Goal: Find contact information: Find contact information

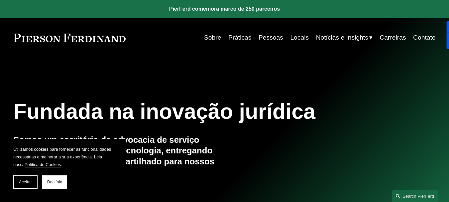
click at [263, 35] on font "Pessoas" at bounding box center [270, 37] width 25 height 7
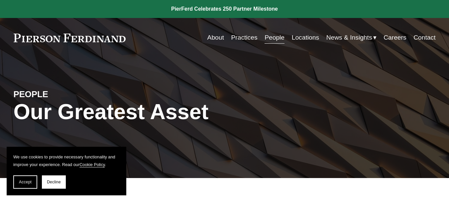
click at [301, 36] on link "Locations" at bounding box center [305, 37] width 27 height 13
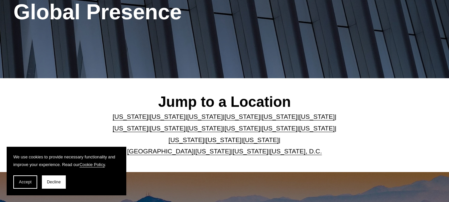
scroll to position [133, 0]
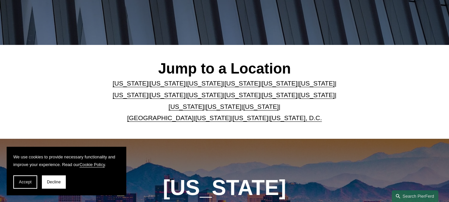
click at [262, 98] on link "[US_STATE]" at bounding box center [280, 94] width 36 height 7
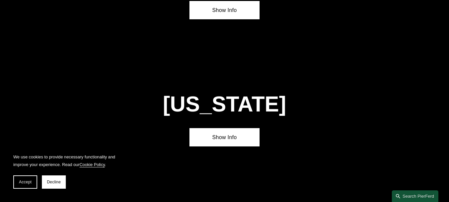
scroll to position [1556, 0]
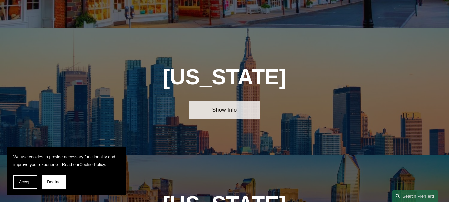
click at [235, 101] on link "Show Info" at bounding box center [224, 110] width 70 height 18
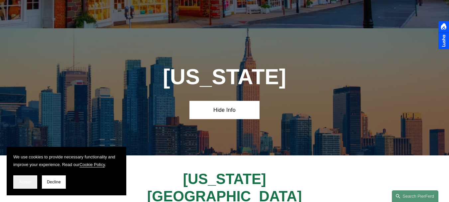
click at [26, 178] on button "Accept" at bounding box center [25, 181] width 24 height 13
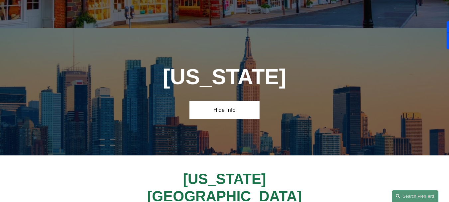
scroll to position [1622, 0]
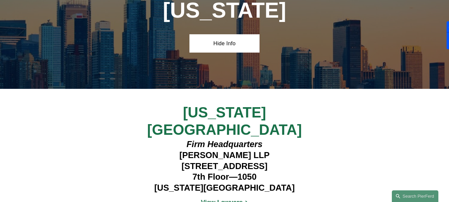
click at [223, 198] on strong "View Lawyers" at bounding box center [222, 201] width 42 height 7
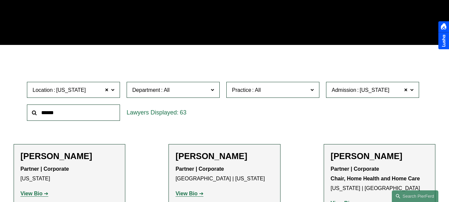
scroll to position [166, 0]
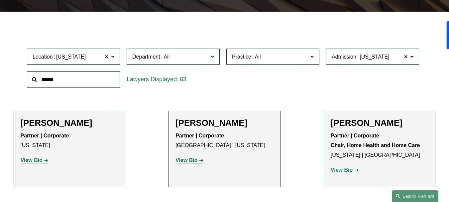
click at [207, 60] on span "Department" at bounding box center [170, 56] width 76 height 9
click at [299, 91] on div "Location New York New York All Atlanta Austin Boston Charlotte Chicago Cincinna…" at bounding box center [224, 67] width 401 height 45
click at [320, 64] on div "Practice All Antitrust Counseling Appellate Arbitration and Mediation Banking a…" at bounding box center [273, 56] width 100 height 23
click at [303, 52] on label "Practice" at bounding box center [272, 56] width 93 height 16
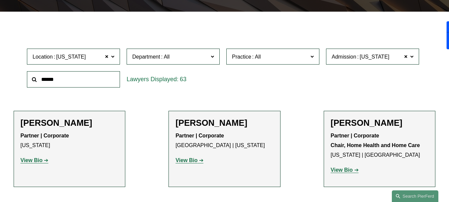
drag, startPoint x: 289, startPoint y: 190, endPoint x: 292, endPoint y: 183, distance: 7.8
click at [381, 79] on div "Location New York New York All Atlanta Austin Boston Charlotte Chicago Cincinna…" at bounding box center [224, 67] width 401 height 45
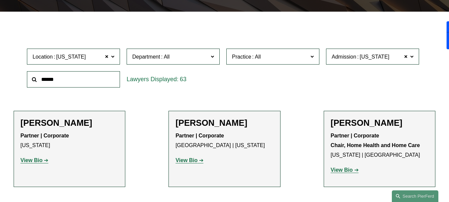
click at [207, 57] on span "Department" at bounding box center [170, 56] width 76 height 9
click at [206, 56] on span "Department" at bounding box center [170, 56] width 76 height 9
click at [261, 57] on span at bounding box center [256, 57] width 11 height 6
click at [261, 52] on label "Practice" at bounding box center [272, 56] width 93 height 16
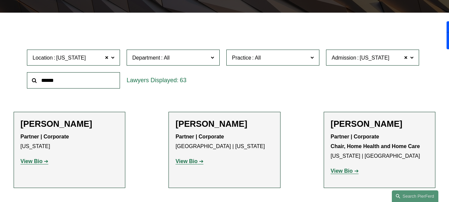
scroll to position [166, 0]
click at [351, 70] on div "Location New York New York All Atlanta Austin Boston Charlotte Chicago Cincinna…" at bounding box center [224, 68] width 401 height 45
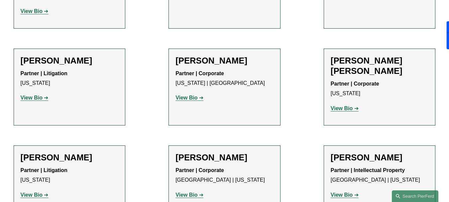
scroll to position [497, 0]
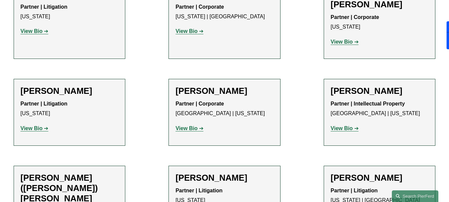
drag, startPoint x: 192, startPoint y: 119, endPoint x: 197, endPoint y: 114, distance: 6.8
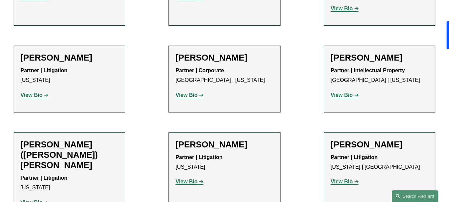
scroll to position [563, 0]
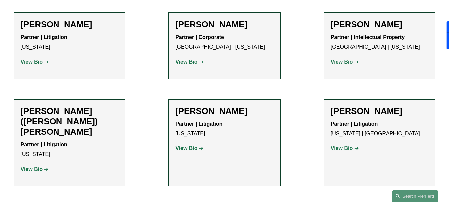
drag, startPoint x: 40, startPoint y: 139, endPoint x: 44, endPoint y: 138, distance: 3.7
drag, startPoint x: 193, startPoint y: 149, endPoint x: 222, endPoint y: 145, distance: 29.5
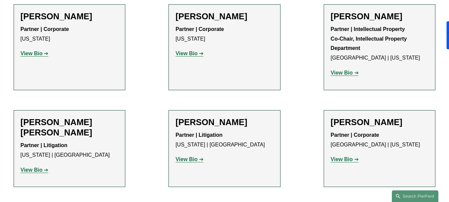
scroll to position [1327, 0]
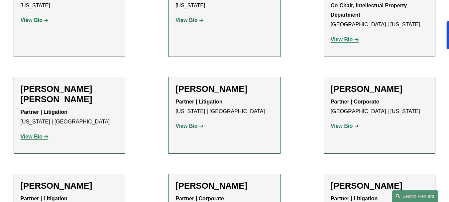
drag, startPoint x: 38, startPoint y: 97, endPoint x: 52, endPoint y: 96, distance: 15.0
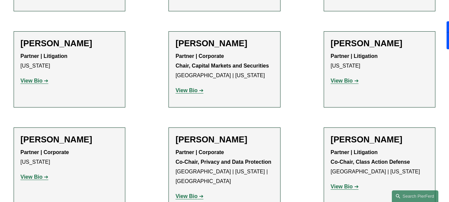
scroll to position [286, 0]
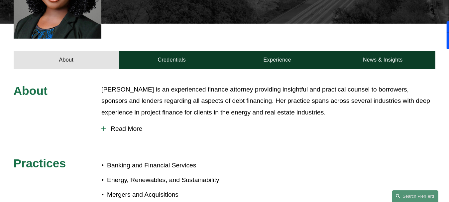
scroll to position [166, 0]
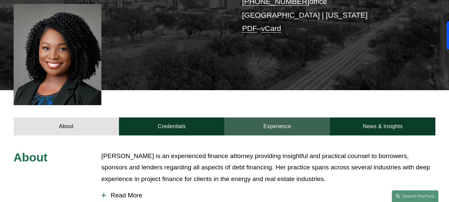
click at [259, 121] on link "Experience" at bounding box center [277, 126] width 106 height 18
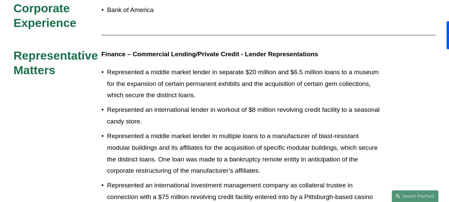
scroll to position [181, 0]
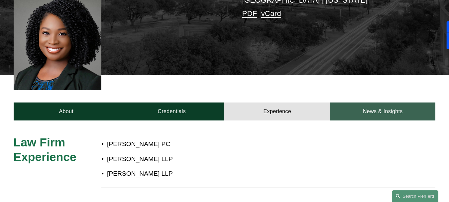
click at [373, 102] on link "News & Insights" at bounding box center [383, 111] width 106 height 18
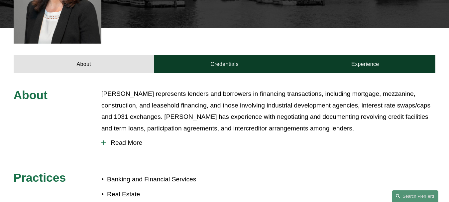
scroll to position [266, 0]
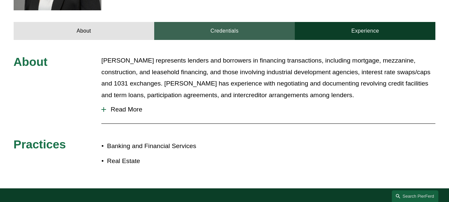
click at [245, 22] on link "Credentials" at bounding box center [224, 31] width 140 height 18
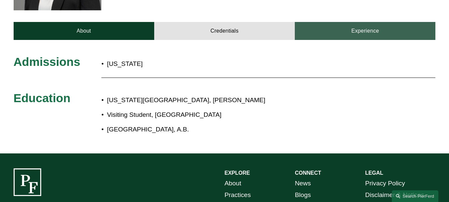
click at [373, 22] on link "Experience" at bounding box center [365, 31] width 140 height 18
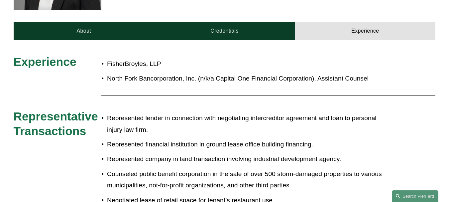
click at [69, 40] on div "Experience FisherBroyles, LLP North Fork Bancorporation, Inc. (n/k/a Capital On…" at bounding box center [224, 159] width 449 height 239
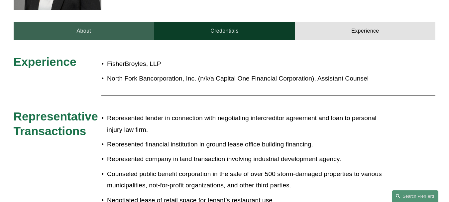
click at [72, 23] on link "About" at bounding box center [84, 31] width 140 height 18
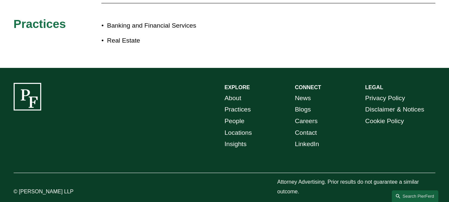
scroll to position [220, 0]
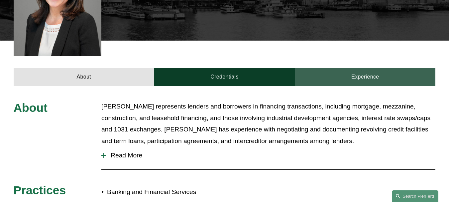
click at [340, 68] on link "Experience" at bounding box center [365, 77] width 140 height 18
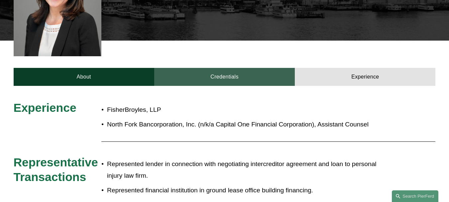
click at [250, 68] on link "Credentials" at bounding box center [224, 77] width 140 height 18
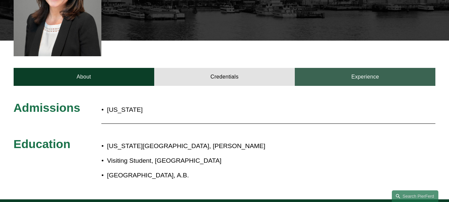
click at [351, 69] on link "Experience" at bounding box center [365, 77] width 140 height 18
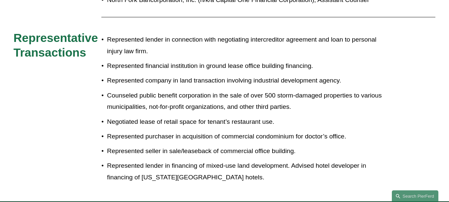
scroll to position [311, 0]
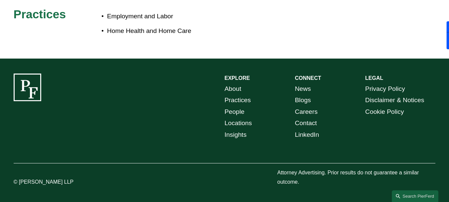
scroll to position [242, 0]
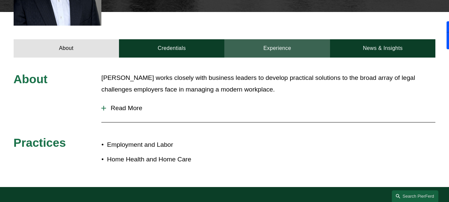
click at [289, 47] on link "Experience" at bounding box center [277, 48] width 106 height 18
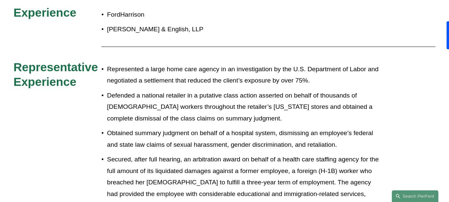
scroll to position [428, 0]
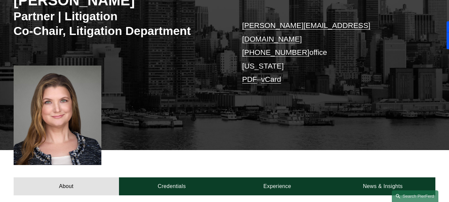
scroll to position [166, 0]
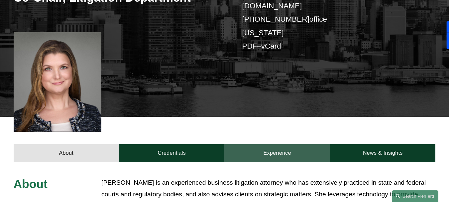
click at [272, 144] on link "Experience" at bounding box center [277, 153] width 106 height 18
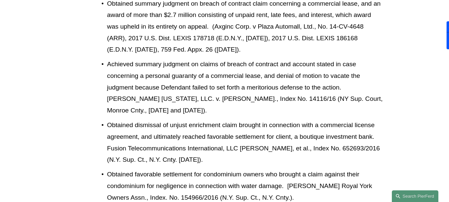
scroll to position [997, 0]
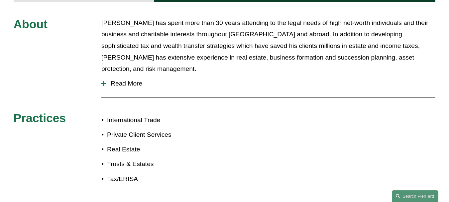
scroll to position [199, 0]
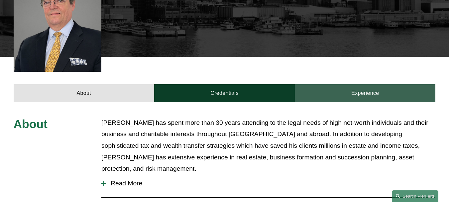
click at [356, 84] on link "Experience" at bounding box center [365, 93] width 140 height 18
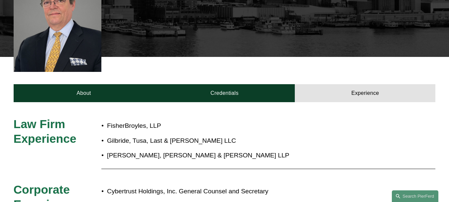
scroll to position [232, 0]
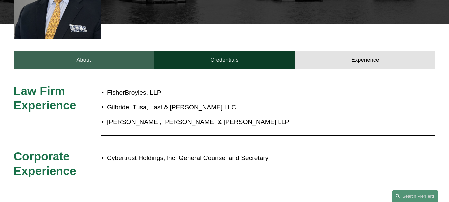
click at [81, 51] on link "About" at bounding box center [84, 60] width 140 height 18
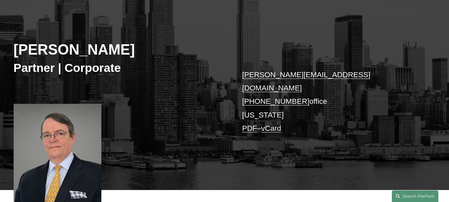
scroll to position [33, 0]
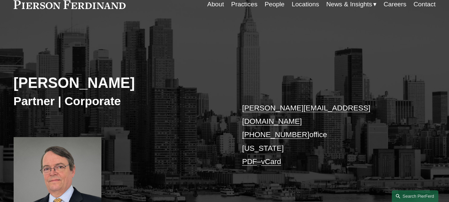
drag, startPoint x: 16, startPoint y: 81, endPoint x: 156, endPoint y: 86, distance: 139.9
click at [156, 86] on h2 "Lincoln W. Briggs" at bounding box center [119, 83] width 211 height 18
copy h2 "Lincoln W. Briggs"
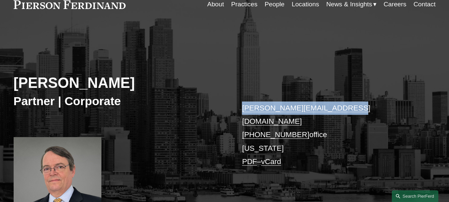
drag, startPoint x: 239, startPoint y: 102, endPoint x: 340, endPoint y: 108, distance: 100.8
click at [340, 108] on div "Lincoln W. Briggs Partner | Corporate lincoln.briggs@pierferd.com +1.917.518.33…" at bounding box center [224, 130] width 449 height 185
copy link "lincoln.briggs@pierferd.com"
drag, startPoint x: 238, startPoint y: 121, endPoint x: 298, endPoint y: 123, distance: 59.8
click at [298, 123] on div "Lincoln W. Briggs Partner | Corporate lincoln.briggs@pierferd.com +1.917.518.33…" at bounding box center [224, 130] width 449 height 185
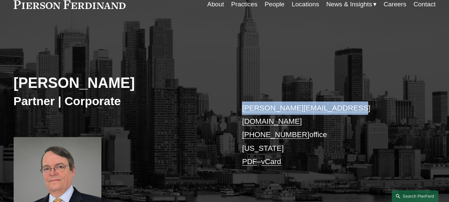
copy link "+1.917.518.3320"
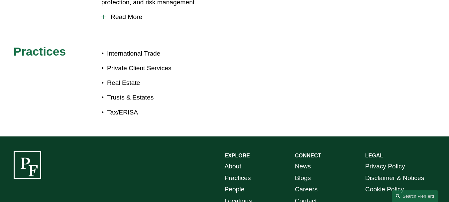
scroll to position [299, 0]
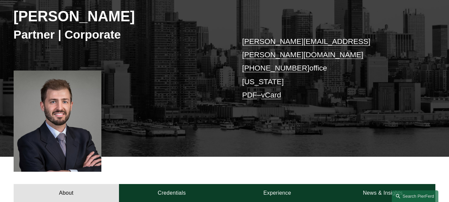
scroll to position [199, 0]
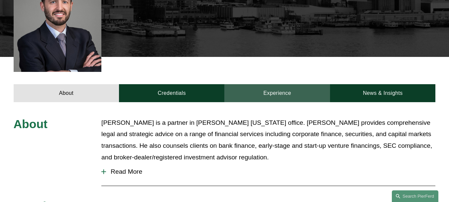
click at [279, 84] on link "Experience" at bounding box center [277, 93] width 106 height 18
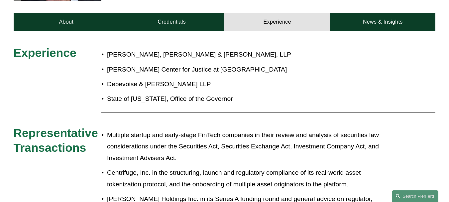
scroll to position [71, 0]
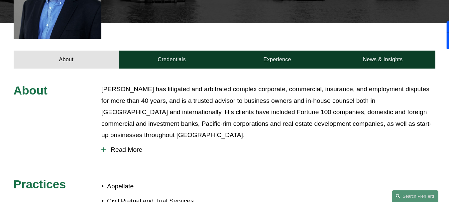
scroll to position [204, 0]
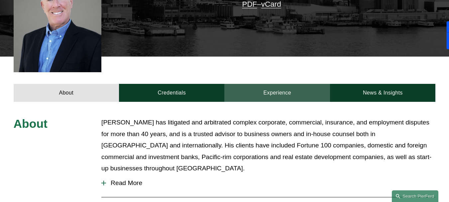
click at [283, 84] on link "Experience" at bounding box center [277, 93] width 106 height 18
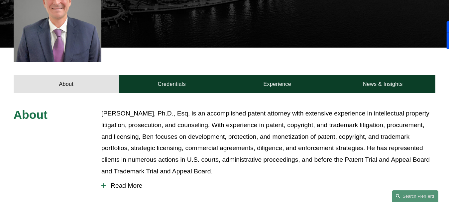
scroll to position [66, 0]
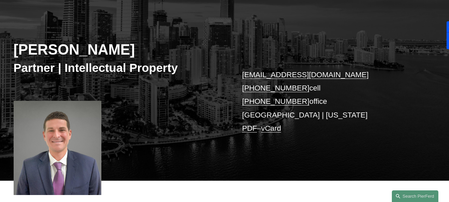
click at [78, 66] on h3 "Partner | Intellectual Property" at bounding box center [119, 68] width 211 height 15
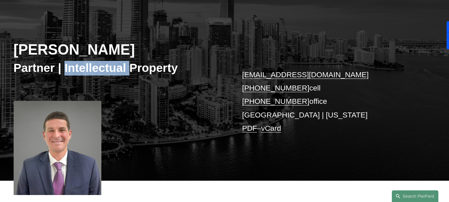
click at [78, 66] on h3 "Partner | Intellectual Property" at bounding box center [119, 68] width 211 height 15
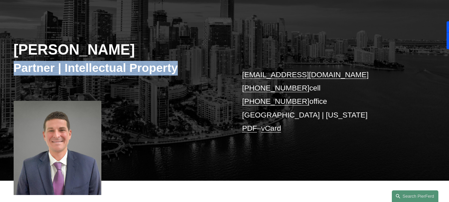
click at [78, 66] on h3 "Partner | Intellectual Property" at bounding box center [119, 68] width 211 height 15
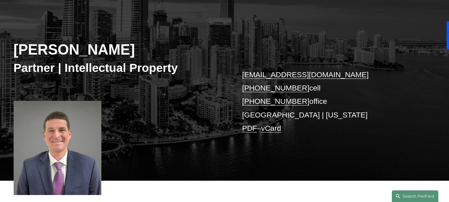
click at [52, 54] on h2 "Benjamin I. Dach" at bounding box center [119, 50] width 211 height 18
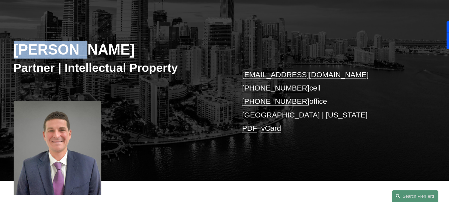
click at [51, 54] on h2 "Benjamin I. Dach" at bounding box center [119, 50] width 211 height 18
copy div "Benjamin I. Dach"
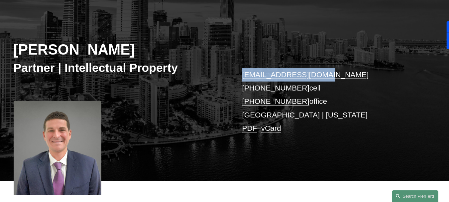
drag, startPoint x: 239, startPoint y: 73, endPoint x: 323, endPoint y: 67, distance: 84.9
click at [323, 67] on div "Benjamin I. Dach Partner | Intellectual Property ben.dach@pierferd.com +1.917.8…" at bounding box center [224, 92] width 449 height 176
copy link "ben.dach@pierferd.com"
drag, startPoint x: 237, startPoint y: 89, endPoint x: 298, endPoint y: 88, distance: 60.8
click at [298, 88] on div "Benjamin I. Dach Partner | Intellectual Property ben.dach@pierferd.com +1.917.8…" at bounding box center [224, 92] width 449 height 176
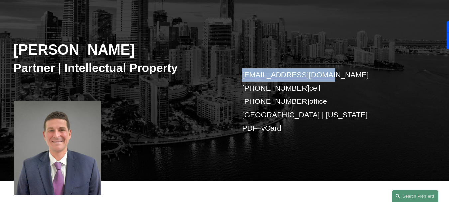
copy link "+1.917.805.5480"
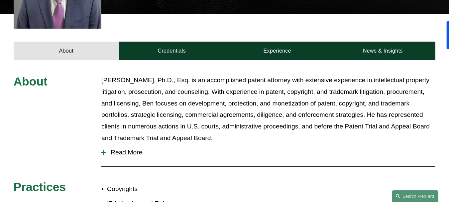
scroll to position [365, 0]
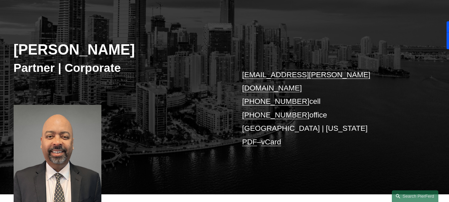
scroll to position [33, 0]
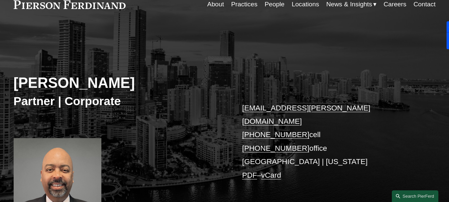
click at [82, 81] on h2 "[PERSON_NAME]" at bounding box center [119, 83] width 211 height 18
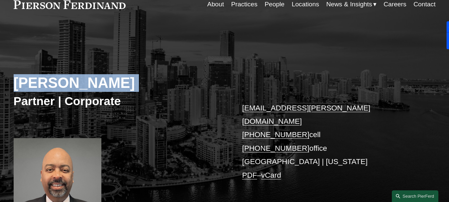
click at [82, 81] on h2 "[PERSON_NAME]" at bounding box center [119, 83] width 211 height 18
copy div "[PERSON_NAME]"
drag, startPoint x: 232, startPoint y: 108, endPoint x: 299, endPoint y: 118, distance: 67.2
click at [299, 118] on div "[PERSON_NAME] Partner | Corporate [EMAIL_ADDRESS][PERSON_NAME][DOMAIN_NAME] [PH…" at bounding box center [224, 132] width 449 height 189
copy div "[EMAIL_ADDRESS][PERSON_NAME][DOMAIN_NAME] [PHONE_NUMBER]"
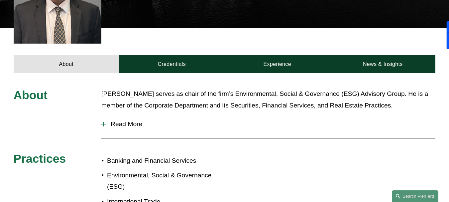
scroll to position [365, 0]
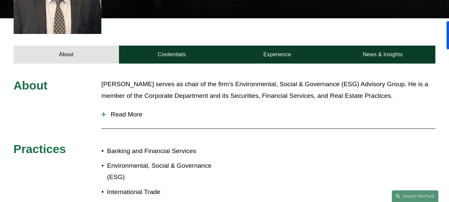
scroll to position [209, 0]
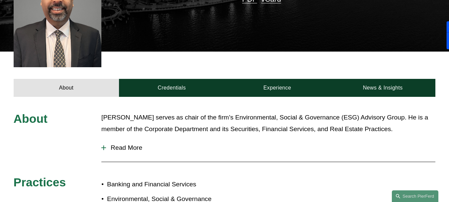
click at [120, 144] on span "Read More" at bounding box center [270, 147] width 329 height 7
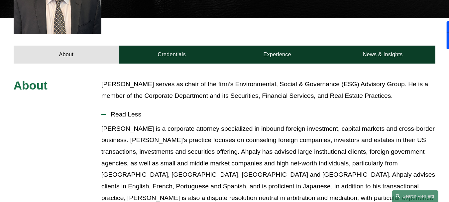
scroll to position [43, 0]
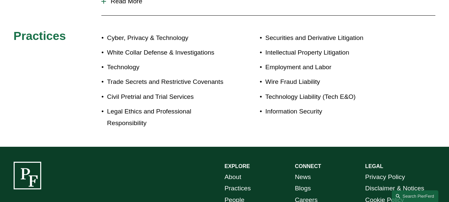
scroll to position [332, 0]
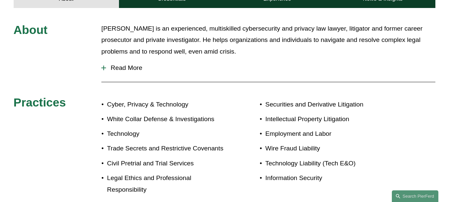
click at [138, 64] on span "Read More" at bounding box center [270, 67] width 329 height 7
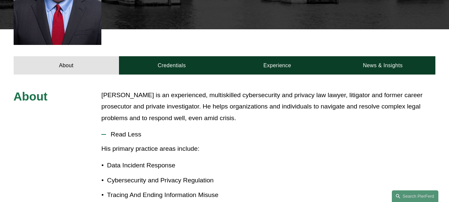
scroll to position [100, 0]
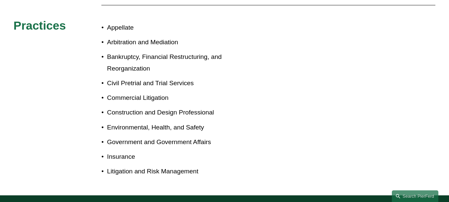
scroll to position [232, 0]
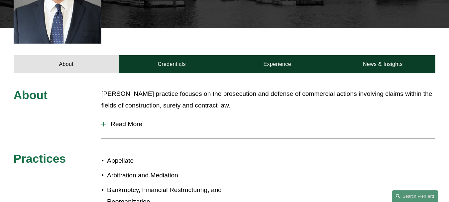
click at [125, 120] on span "Read More" at bounding box center [270, 123] width 329 height 7
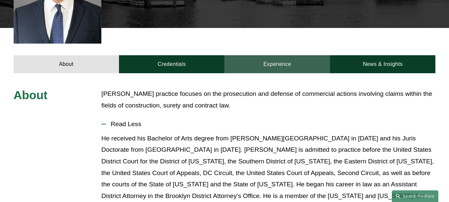
click at [270, 55] on link "Experience" at bounding box center [277, 64] width 106 height 18
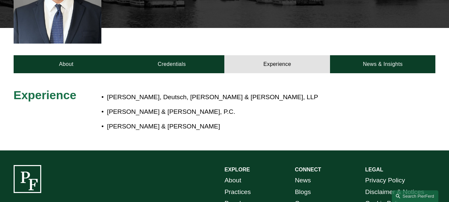
scroll to position [299, 0]
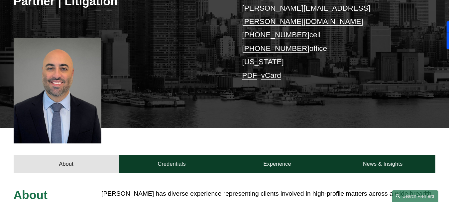
scroll to position [199, 0]
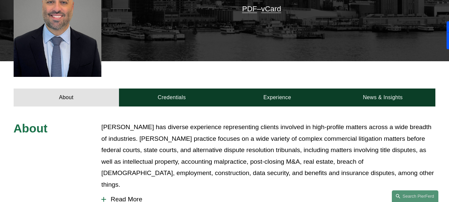
click at [123, 195] on span "Read More" at bounding box center [270, 198] width 329 height 7
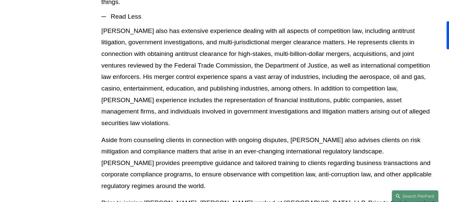
scroll to position [215, 0]
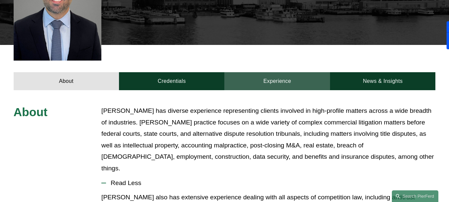
click at [294, 72] on link "Experience" at bounding box center [277, 81] width 106 height 18
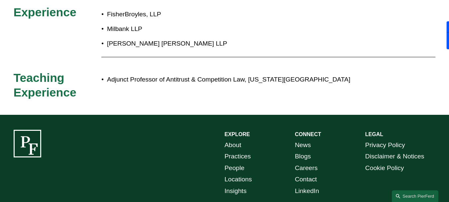
scroll to position [182, 0]
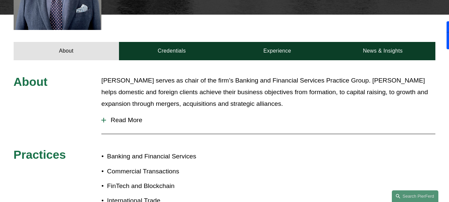
scroll to position [332, 0]
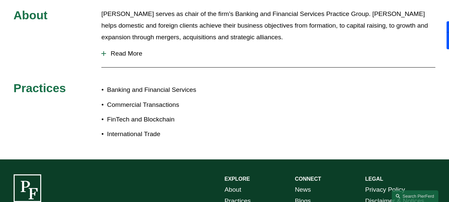
click at [145, 50] on span "Read More" at bounding box center [270, 53] width 329 height 7
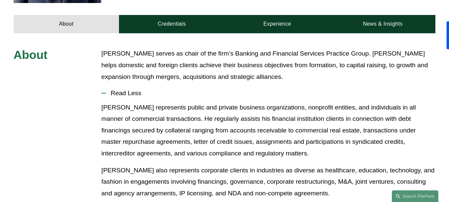
scroll to position [259, 0]
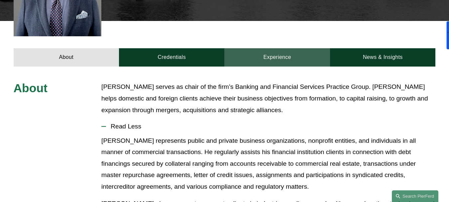
drag, startPoint x: 299, startPoint y: 34, endPoint x: 293, endPoint y: 48, distance: 15.8
click at [299, 34] on div "About Credentials Experience News & Insights" at bounding box center [224, 43] width 449 height 45
click at [293, 49] on link "Experience" at bounding box center [277, 57] width 106 height 18
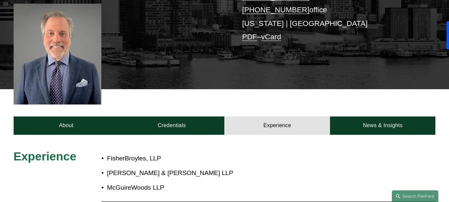
scroll to position [58, 0]
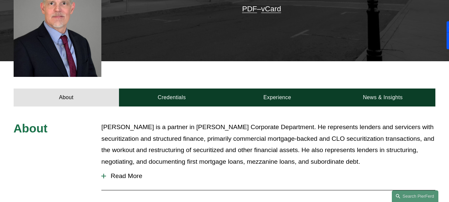
scroll to position [299, 0]
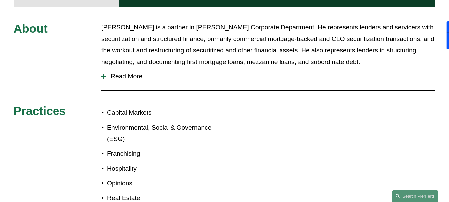
click at [131, 72] on span "Read More" at bounding box center [270, 75] width 329 height 7
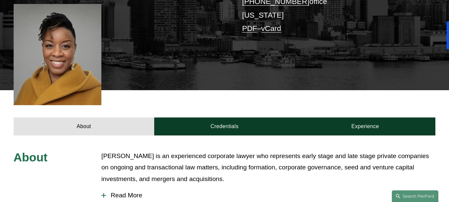
scroll to position [199, 0]
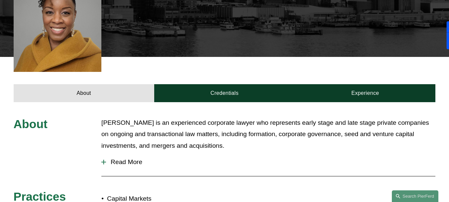
click at [131, 158] on span "Read More" at bounding box center [270, 161] width 329 height 7
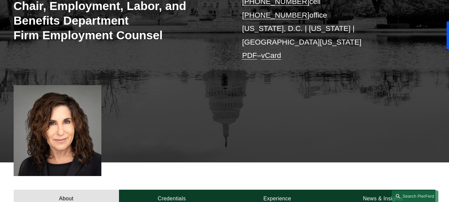
scroll to position [332, 0]
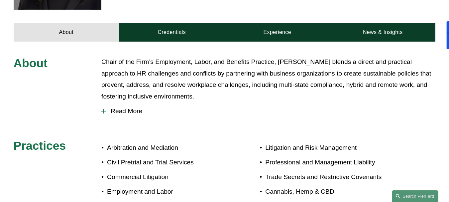
click at [131, 107] on span "Read More" at bounding box center [270, 110] width 329 height 7
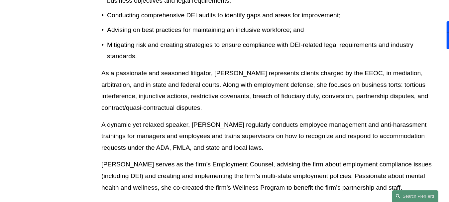
scroll to position [830, 0]
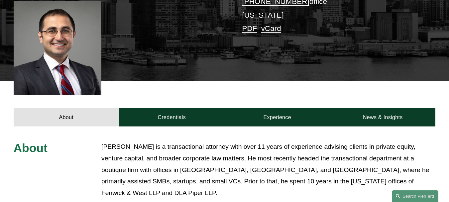
scroll to position [232, 0]
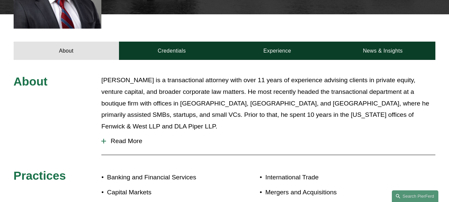
click at [136, 137] on span "Read More" at bounding box center [270, 140] width 329 height 7
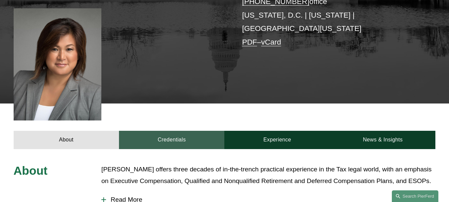
scroll to position [299, 0]
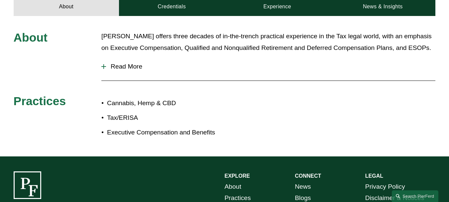
click at [128, 63] on span "Read More" at bounding box center [270, 66] width 329 height 7
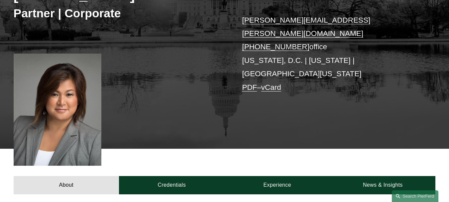
scroll to position [88, 0]
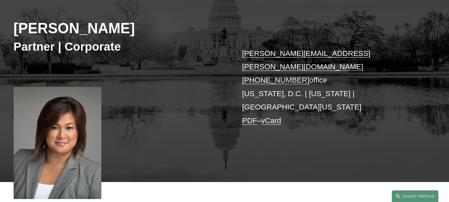
click at [108, 21] on h2 "Jewell Lim Esposito" at bounding box center [119, 29] width 211 height 18
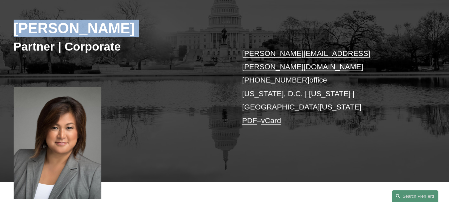
click at [108, 21] on h2 "Jewell Lim Esposito" at bounding box center [119, 29] width 211 height 18
copy div "Jewell Lim Esposito"
drag, startPoint x: 236, startPoint y: 51, endPoint x: 297, endPoint y: 69, distance: 62.7
click at [297, 69] on div "Jewell Lim Esposito Partner | Corporate jewell.esposito@pierferd.com +1.202.921…" at bounding box center [224, 82] width 449 height 199
copy p "jewell.esposito@pierferd.com +1.202.921.2461"
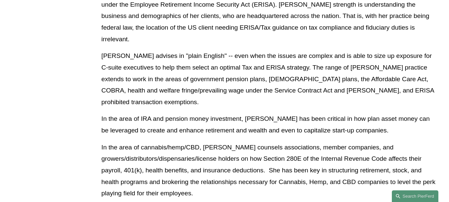
scroll to position [486, 0]
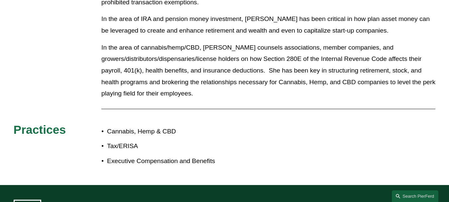
click at [123, 140] on p "Tax/ERISA" at bounding box center [165, 146] width 117 height 12
click at [128, 140] on p "Tax/ERISA" at bounding box center [165, 146] width 117 height 12
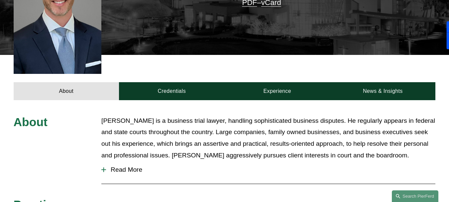
scroll to position [299, 0]
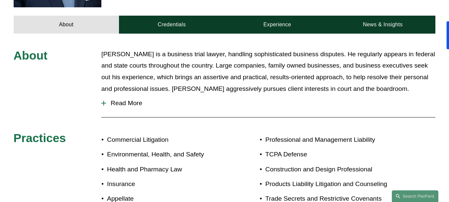
click at [121, 99] on span "Read More" at bounding box center [270, 102] width 329 height 7
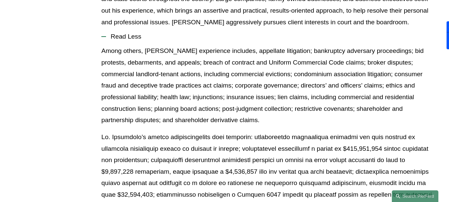
scroll to position [199, 0]
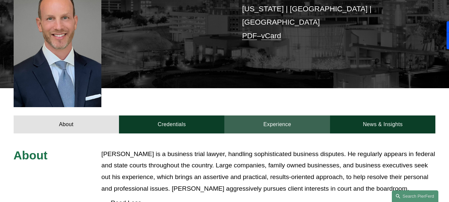
click at [280, 115] on link "Experience" at bounding box center [277, 124] width 106 height 18
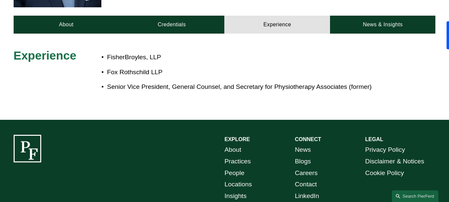
scroll to position [332, 0]
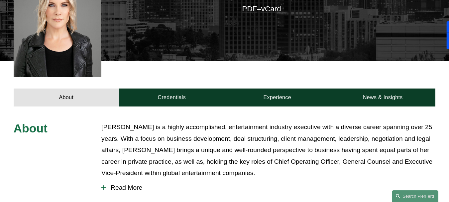
scroll to position [266, 0]
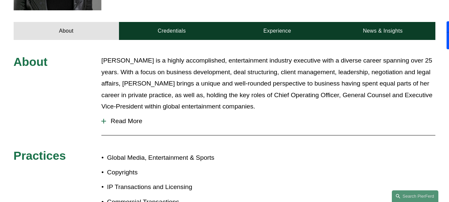
click at [127, 117] on span "Read More" at bounding box center [270, 120] width 329 height 7
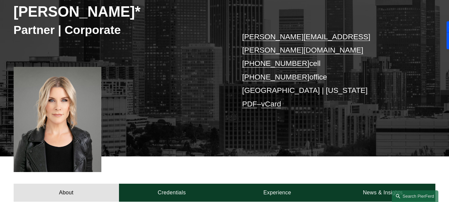
scroll to position [171, 0]
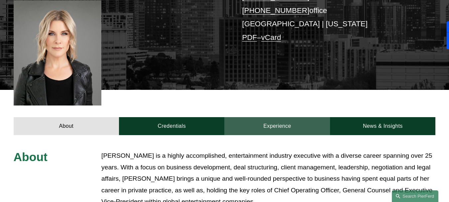
click at [283, 117] on link "Experience" at bounding box center [277, 126] width 106 height 18
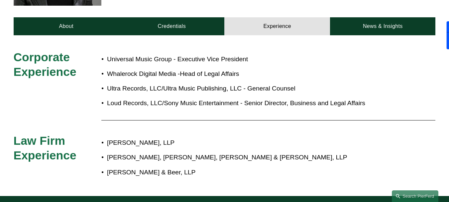
scroll to position [237, 0]
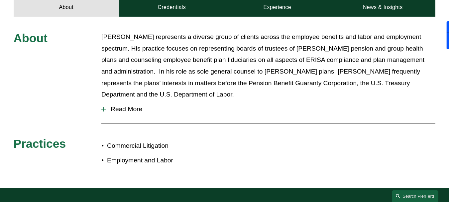
scroll to position [232, 0]
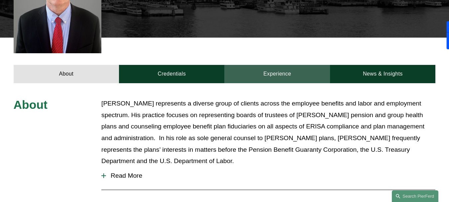
click at [298, 65] on link "Experience" at bounding box center [277, 74] width 106 height 18
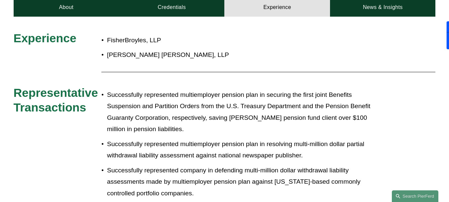
scroll to position [0, 0]
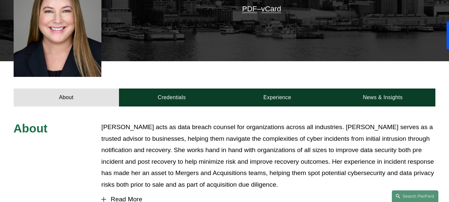
scroll to position [266, 0]
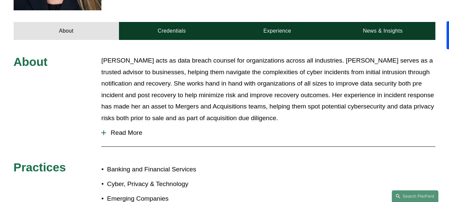
click at [128, 129] on span "Read More" at bounding box center [270, 132] width 329 height 7
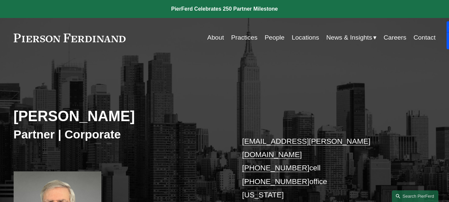
scroll to position [199, 0]
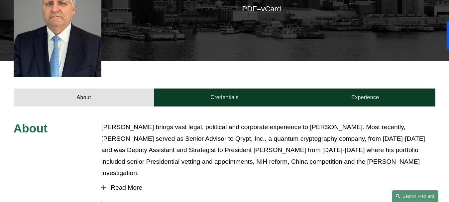
click at [122, 184] on span "Read More" at bounding box center [270, 187] width 329 height 7
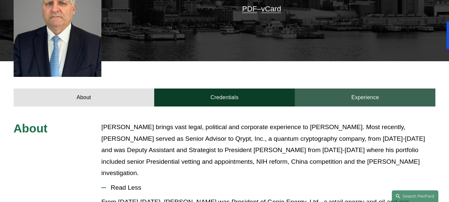
click at [346, 88] on link "Experience" at bounding box center [365, 97] width 140 height 18
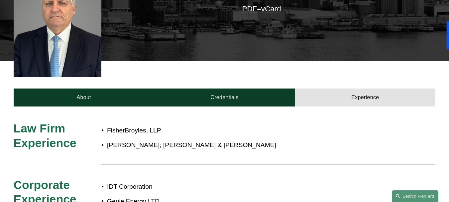
scroll to position [299, 0]
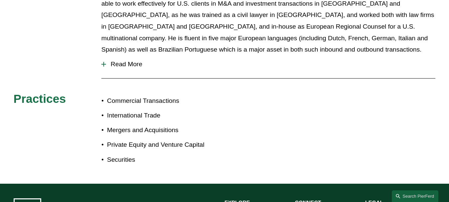
scroll to position [266, 0]
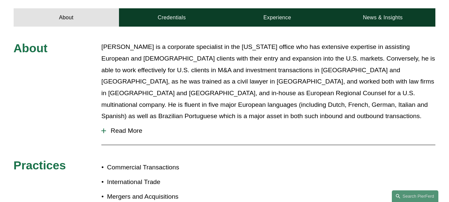
click at [123, 127] on span "Read More" at bounding box center [270, 130] width 329 height 7
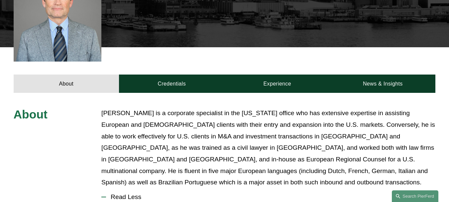
scroll to position [166, 0]
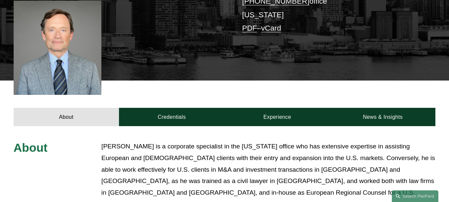
click at [278, 107] on div "About Credentials Experience News & Insights" at bounding box center [224, 102] width 449 height 45
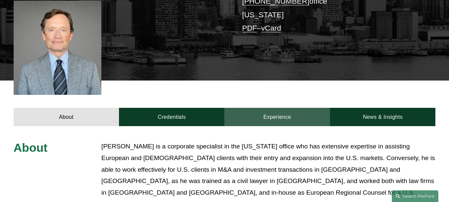
click at [278, 114] on link "Experience" at bounding box center [277, 117] width 106 height 18
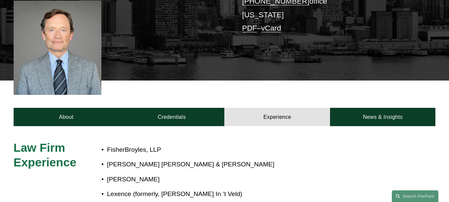
scroll to position [366, 0]
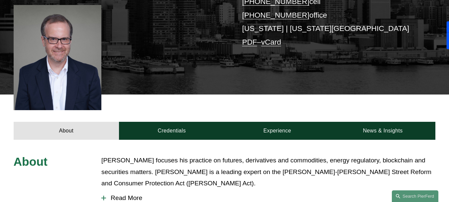
scroll to position [266, 0]
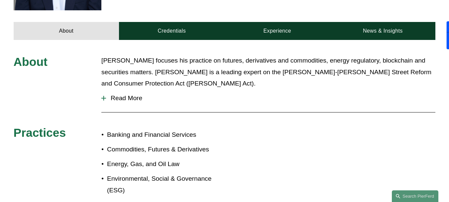
click at [121, 89] on button "Read More" at bounding box center [268, 97] width 334 height 17
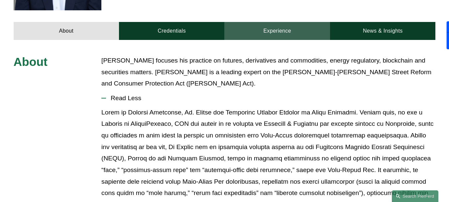
click at [278, 22] on link "Experience" at bounding box center [277, 31] width 106 height 18
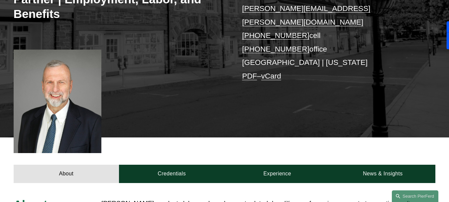
scroll to position [266, 0]
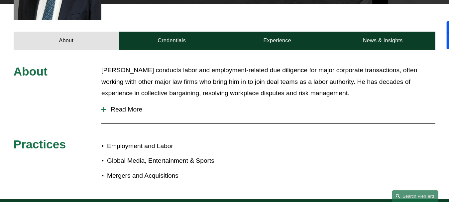
click at [122, 106] on span "Read More" at bounding box center [270, 109] width 329 height 7
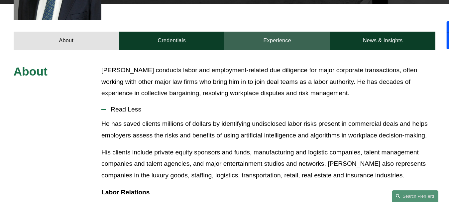
click at [277, 32] on link "Experience" at bounding box center [277, 41] width 106 height 18
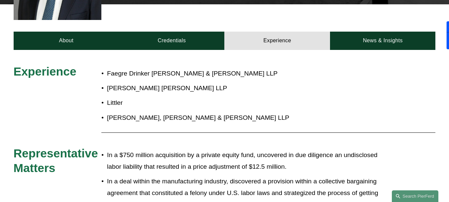
scroll to position [365, 0]
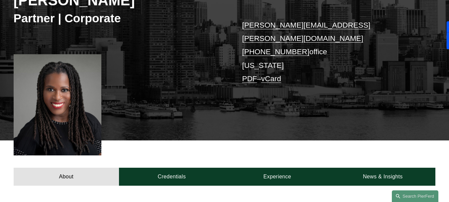
scroll to position [232, 0]
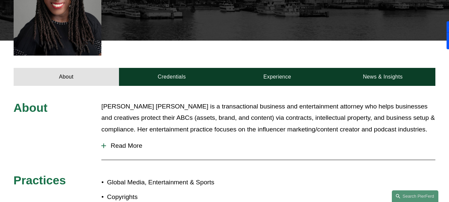
click at [128, 142] on span "Read More" at bounding box center [270, 145] width 329 height 7
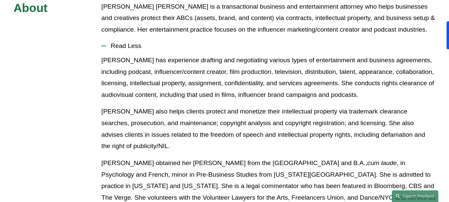
scroll to position [498, 0]
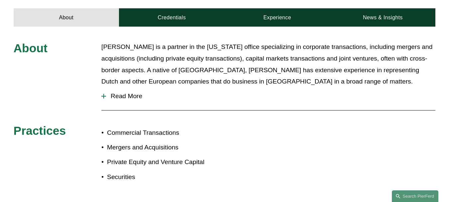
scroll to position [199, 0]
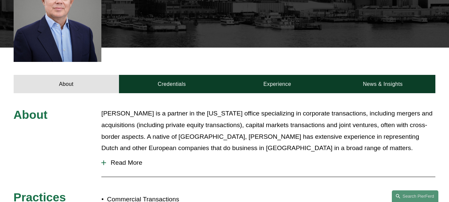
drag, startPoint x: 113, startPoint y: 164, endPoint x: 125, endPoint y: 159, distance: 12.8
click at [113, 163] on span "Read More" at bounding box center [270, 162] width 329 height 7
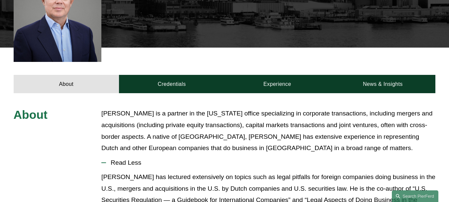
scroll to position [203, 0]
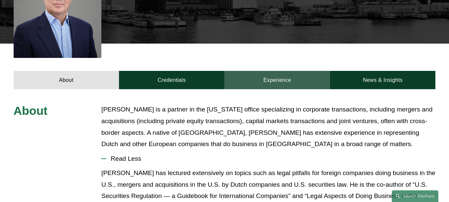
click at [268, 87] on link "Experience" at bounding box center [277, 80] width 106 height 18
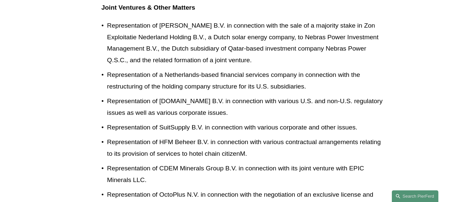
scroll to position [1448, 0]
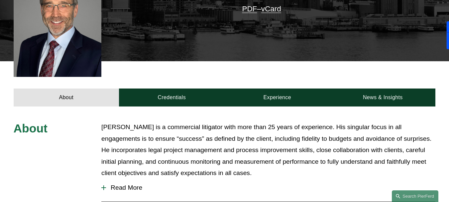
scroll to position [266, 0]
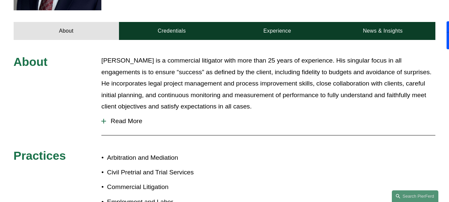
click at [128, 115] on button "Read More" at bounding box center [268, 120] width 334 height 17
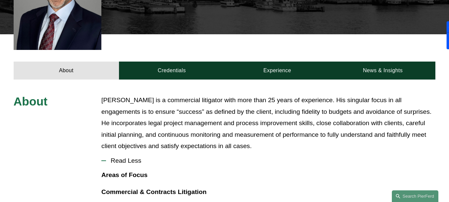
scroll to position [127, 0]
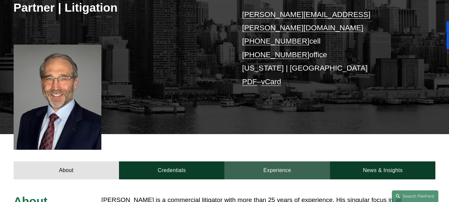
click at [241, 163] on link "Experience" at bounding box center [277, 170] width 106 height 18
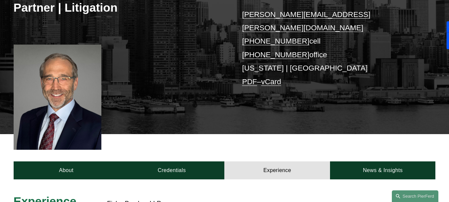
click at [336, 108] on div "Robert Lesko Partner | Litigation robert.lesko@pierferd.com +1.973.714.0340 cel…" at bounding box center [224, 38] width 449 height 189
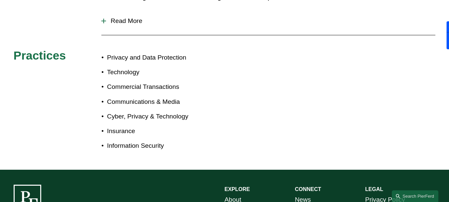
scroll to position [398, 0]
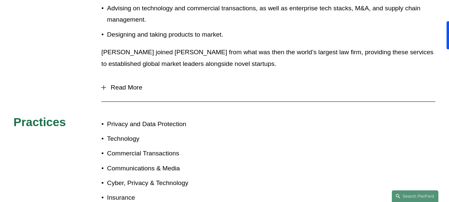
click at [113, 84] on span "Read More" at bounding box center [270, 87] width 329 height 7
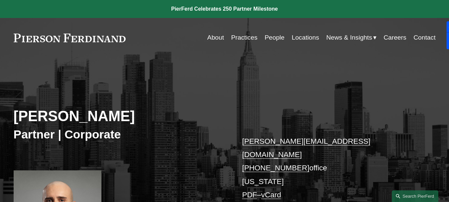
scroll to position [133, 0]
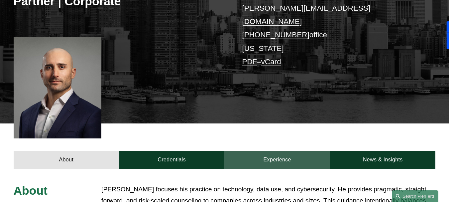
click at [277, 150] on link "Experience" at bounding box center [277, 159] width 106 height 18
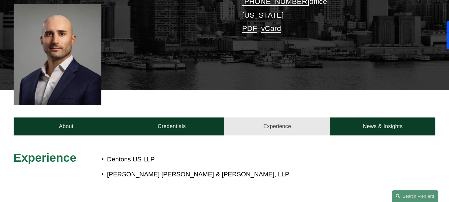
scroll to position [266, 0]
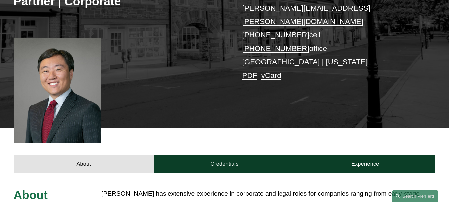
scroll to position [232, 0]
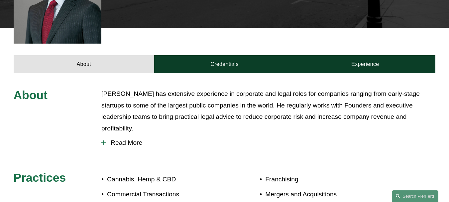
click at [128, 139] on span "Read More" at bounding box center [270, 142] width 329 height 7
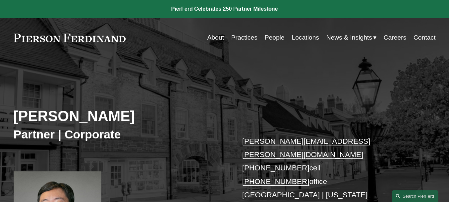
scroll to position [199, 0]
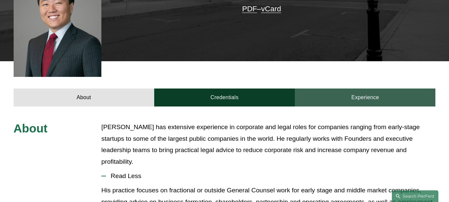
click at [377, 88] on link "Experience" at bounding box center [365, 97] width 140 height 18
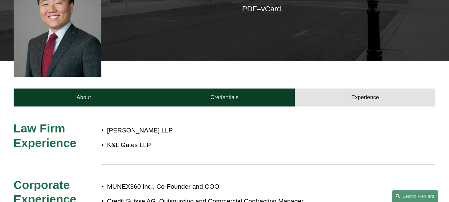
scroll to position [266, 0]
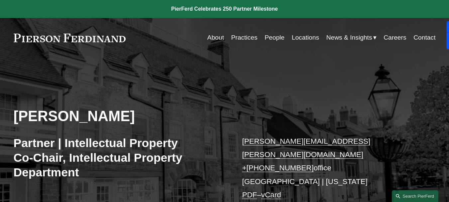
scroll to position [166, 0]
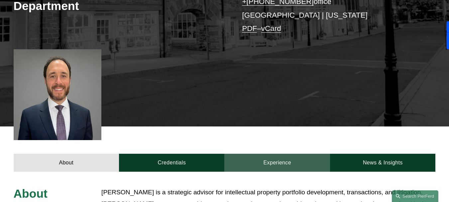
click at [274, 158] on link "Experience" at bounding box center [277, 162] width 106 height 18
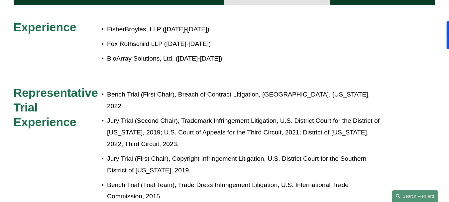
scroll to position [199, 0]
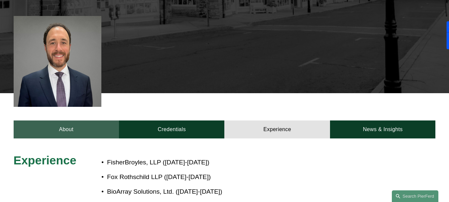
click at [45, 124] on link "About" at bounding box center [66, 129] width 105 height 18
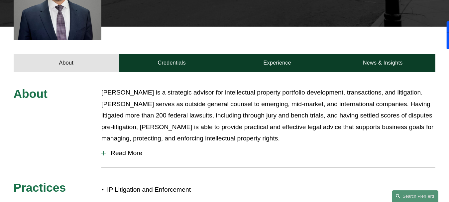
scroll to position [299, 0]
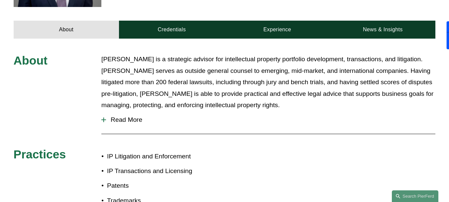
click at [136, 116] on span "Read More" at bounding box center [270, 119] width 329 height 7
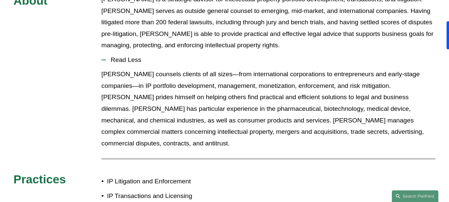
scroll to position [325, 0]
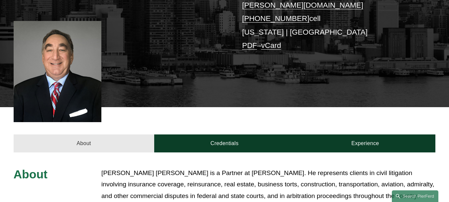
scroll to position [232, 0]
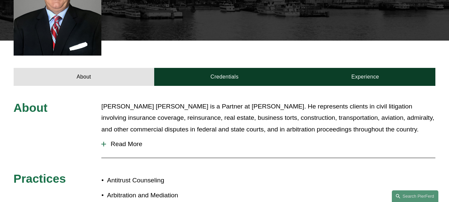
click at [117, 140] on span "Read More" at bounding box center [270, 143] width 329 height 7
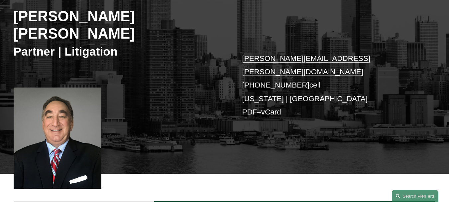
scroll to position [266, 0]
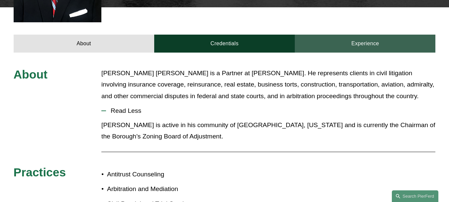
click at [361, 35] on link "Experience" at bounding box center [365, 44] width 140 height 18
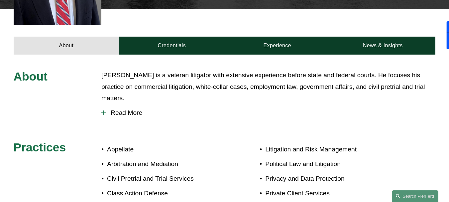
scroll to position [151, 0]
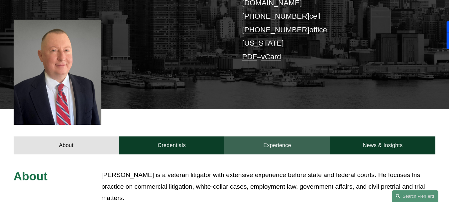
click at [283, 141] on link "Experience" at bounding box center [277, 145] width 106 height 18
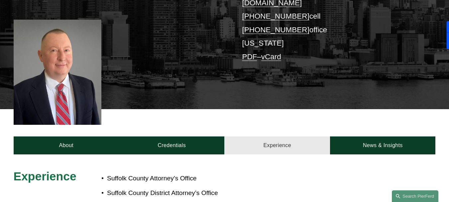
scroll to position [317, 0]
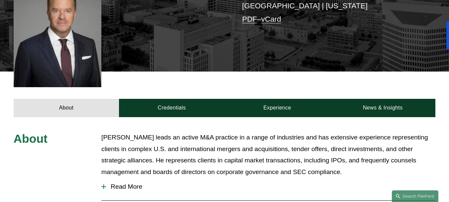
scroll to position [299, 0]
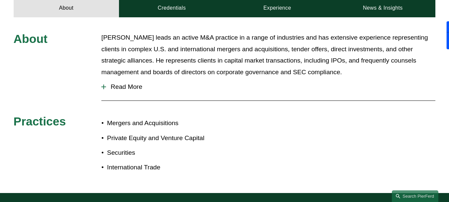
click at [136, 78] on button "Read More" at bounding box center [268, 86] width 334 height 17
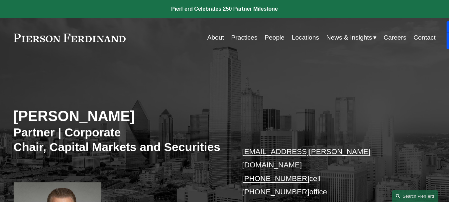
scroll to position [166, 0]
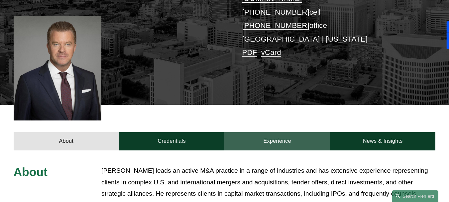
click at [290, 132] on link "Experience" at bounding box center [277, 141] width 106 height 18
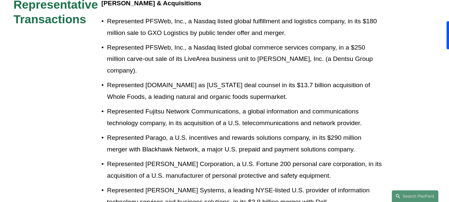
scroll to position [432, 0]
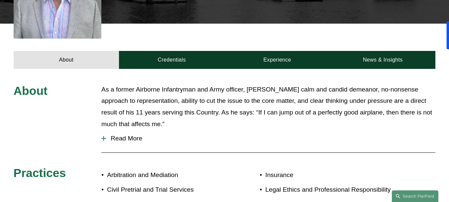
scroll to position [299, 0]
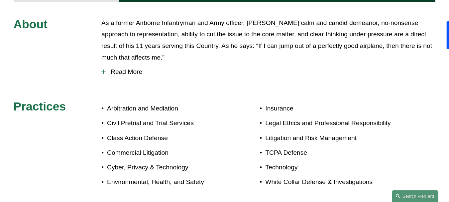
click at [115, 68] on span "Read More" at bounding box center [270, 71] width 329 height 7
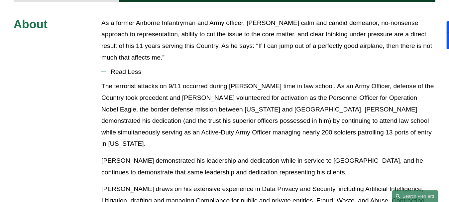
scroll to position [133, 0]
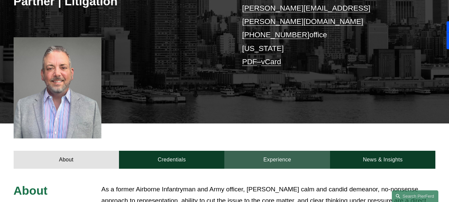
click at [278, 150] on link "Experience" at bounding box center [277, 159] width 106 height 18
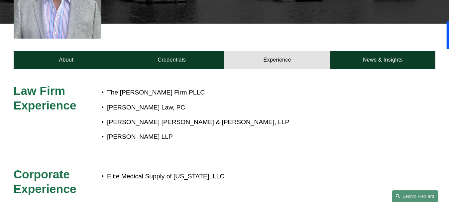
scroll to position [299, 0]
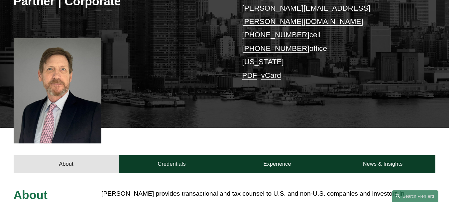
scroll to position [199, 0]
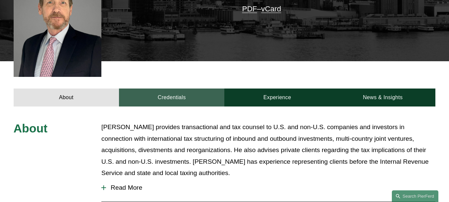
click at [174, 88] on link "Credentials" at bounding box center [171, 97] width 105 height 18
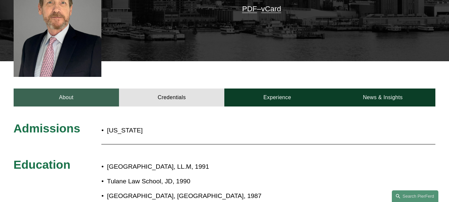
click at [82, 88] on link "About" at bounding box center [66, 97] width 105 height 18
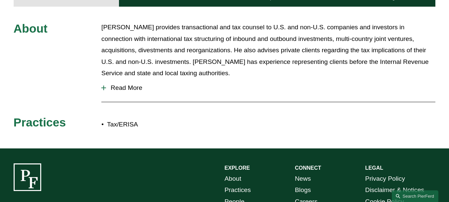
scroll to position [332, 0]
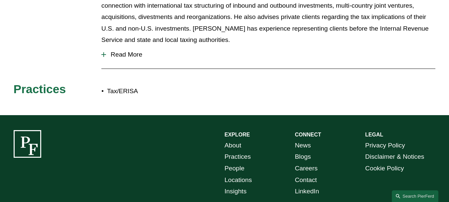
click at [116, 51] on span "Read More" at bounding box center [270, 54] width 329 height 7
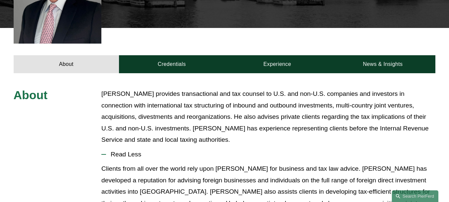
scroll to position [199, 0]
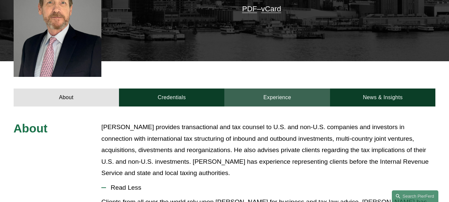
click at [273, 88] on link "Experience" at bounding box center [277, 97] width 106 height 18
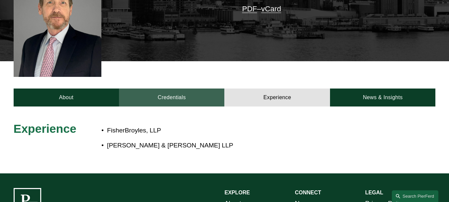
click at [158, 93] on link "Credentials" at bounding box center [171, 97] width 105 height 18
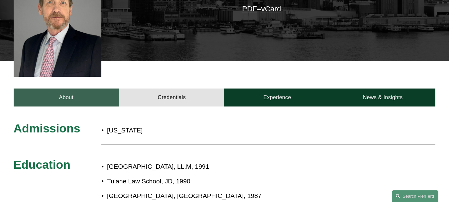
click at [50, 89] on link "About" at bounding box center [66, 97] width 105 height 18
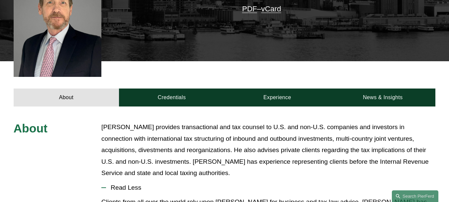
scroll to position [66, 0]
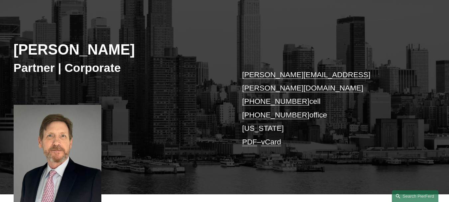
click at [54, 50] on h2 "Gregory McKenzie" at bounding box center [119, 50] width 211 height 18
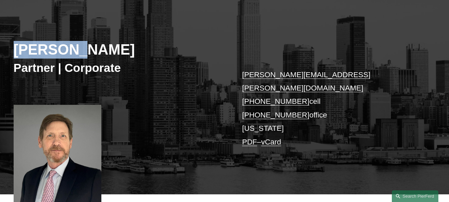
click at [53, 50] on h2 "Gregory McKenzie" at bounding box center [119, 50] width 211 height 18
copy div "Gregory McKenzie"
drag, startPoint x: 236, startPoint y: 71, endPoint x: 297, endPoint y: 85, distance: 61.7
click at [297, 85] on div "Gregory McKenzie Partner | Corporate gregory.mckenzie@pierferd.com +1.646.243.0…" at bounding box center [224, 98] width 449 height 189
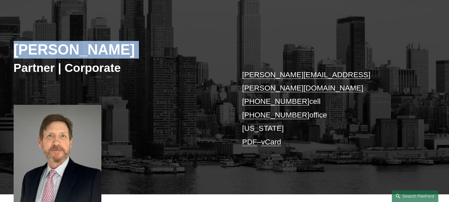
copy p "gregory.mckenzie@pierferd.com +1.646.243.0562"
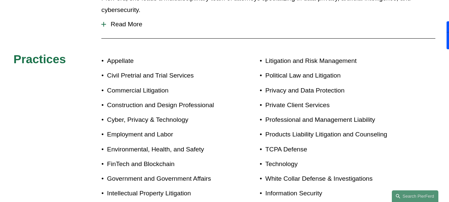
scroll to position [232, 0]
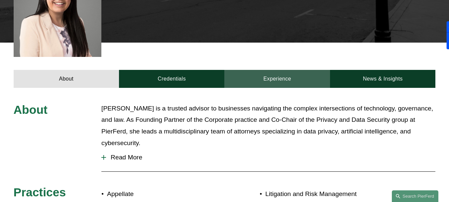
click at [273, 71] on link "Experience" at bounding box center [277, 79] width 106 height 18
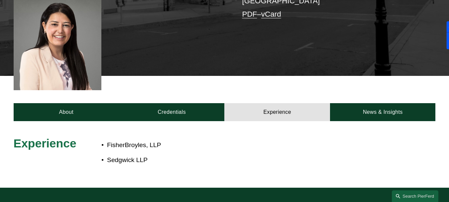
scroll to position [133, 0]
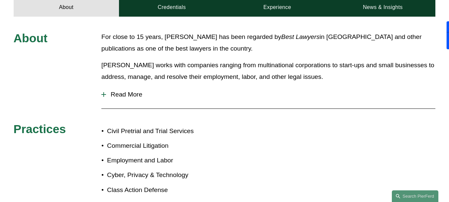
scroll to position [332, 0]
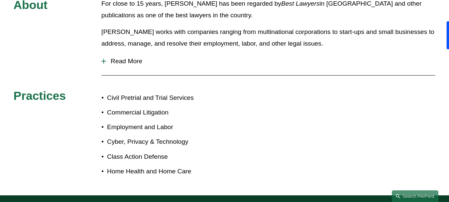
click at [116, 55] on button "Read More" at bounding box center [268, 60] width 334 height 17
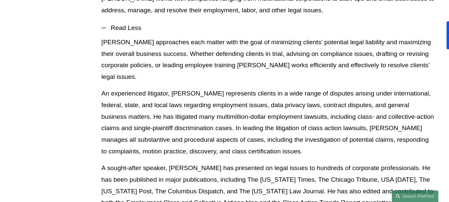
scroll to position [299, 0]
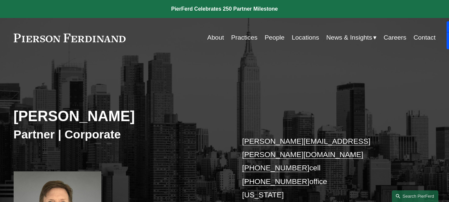
scroll to position [100, 0]
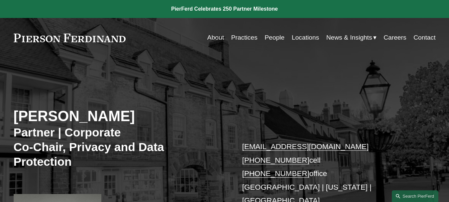
scroll to position [166, 0]
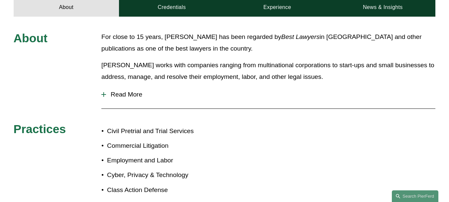
scroll to position [365, 0]
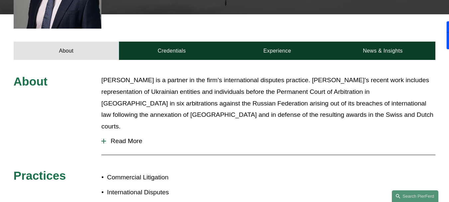
scroll to position [266, 0]
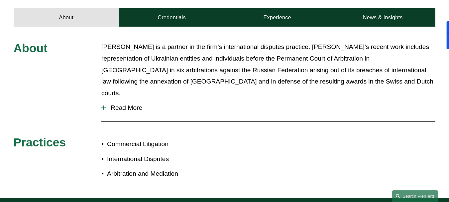
click at [129, 104] on span "Read More" at bounding box center [270, 107] width 329 height 7
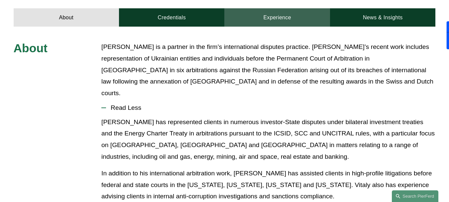
click at [289, 26] on link "Experience" at bounding box center [277, 17] width 106 height 18
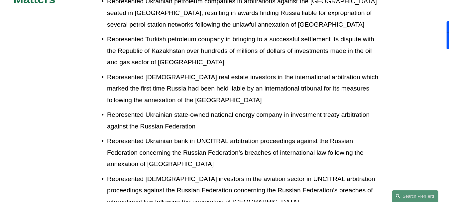
scroll to position [398, 0]
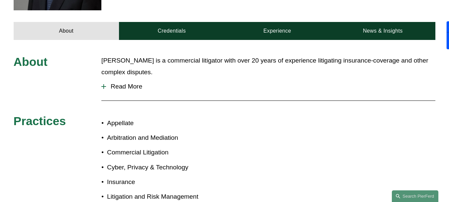
scroll to position [299, 0]
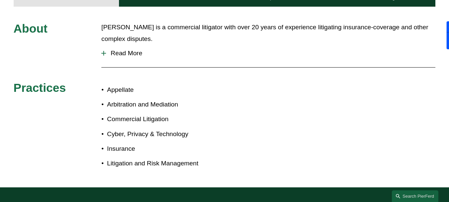
click at [120, 49] on span "Read More" at bounding box center [270, 52] width 329 height 7
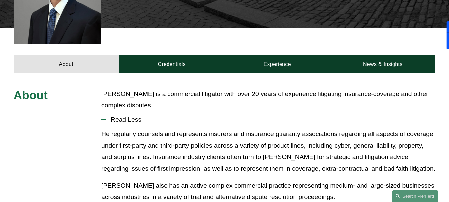
scroll to position [199, 0]
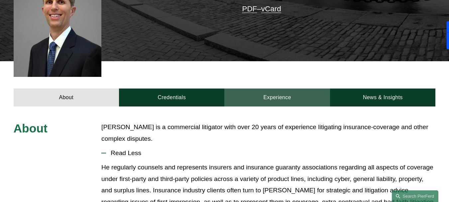
click at [277, 88] on link "Experience" at bounding box center [277, 97] width 106 height 18
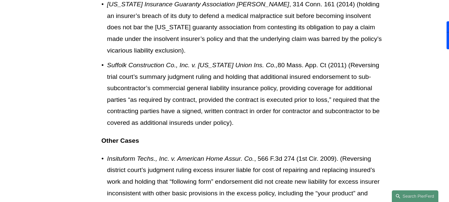
scroll to position [465, 0]
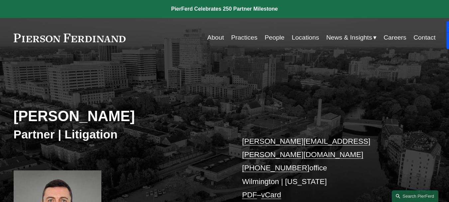
scroll to position [66, 0]
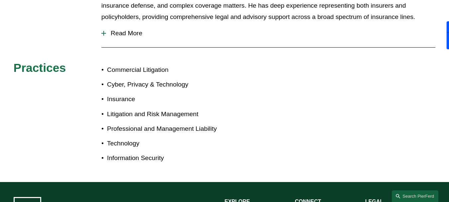
scroll to position [232, 0]
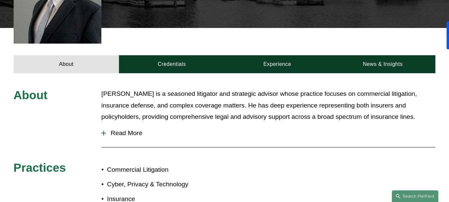
click at [131, 129] on span "Read More" at bounding box center [270, 132] width 329 height 7
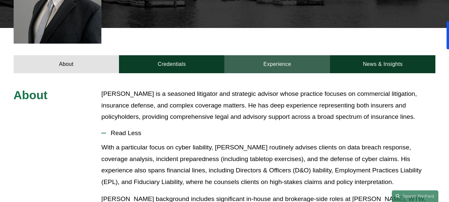
click at [289, 55] on link "Experience" at bounding box center [277, 64] width 106 height 18
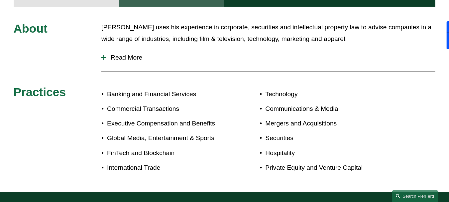
scroll to position [199, 0]
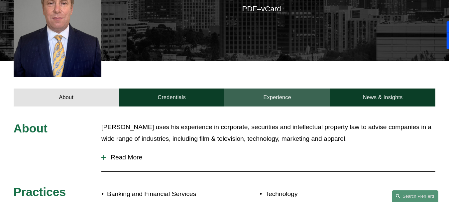
click at [279, 88] on link "Experience" at bounding box center [277, 97] width 106 height 18
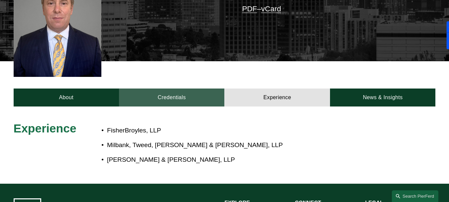
click at [171, 88] on link "Credentials" at bounding box center [171, 97] width 105 height 18
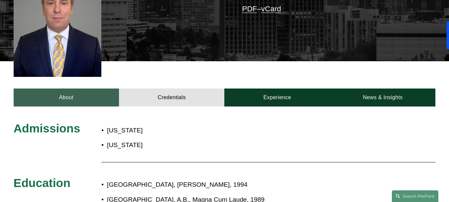
click at [82, 88] on link "About" at bounding box center [66, 97] width 105 height 18
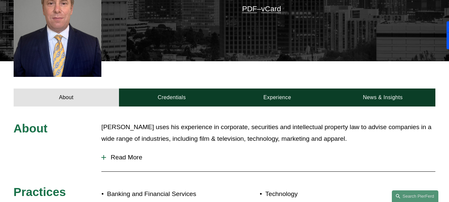
click at [124, 148] on button "Read More" at bounding box center [268, 156] width 334 height 17
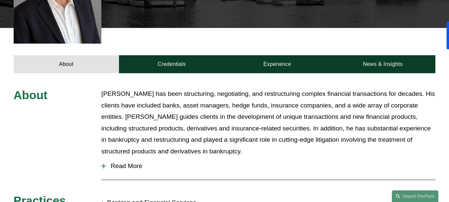
scroll to position [199, 0]
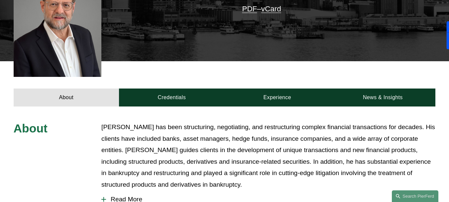
click at [139, 190] on button "Read More" at bounding box center [268, 198] width 334 height 17
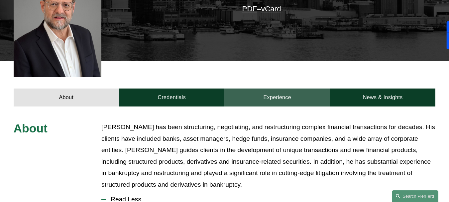
click at [283, 88] on link "Experience" at bounding box center [277, 97] width 106 height 18
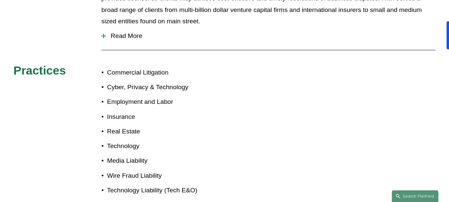
scroll to position [199, 0]
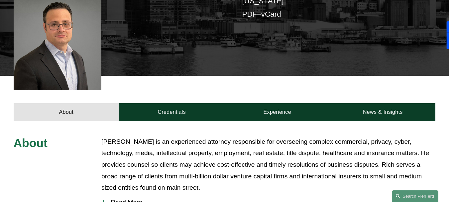
click at [280, 97] on div "About Credentials Experience News & Insights" at bounding box center [224, 98] width 449 height 45
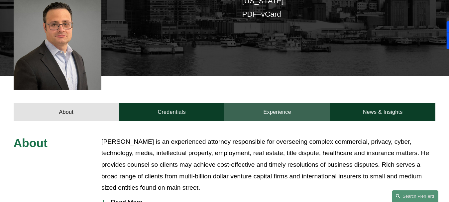
click at [279, 111] on link "Experience" at bounding box center [277, 112] width 106 height 18
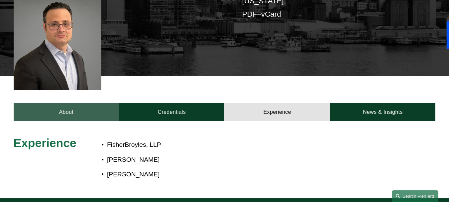
click at [80, 111] on link "About" at bounding box center [66, 112] width 105 height 18
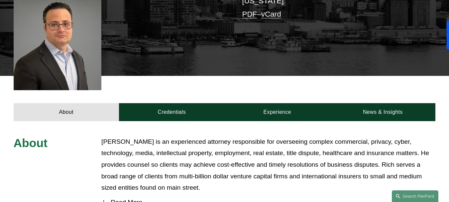
click at [129, 193] on button "Read More" at bounding box center [268, 201] width 334 height 17
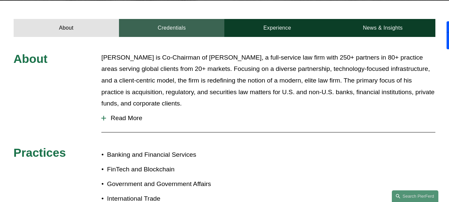
scroll to position [266, 0]
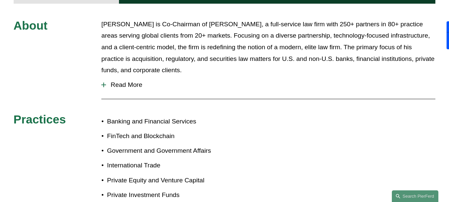
click at [129, 77] on button "Read More" at bounding box center [268, 84] width 334 height 17
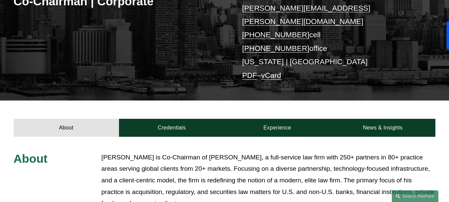
scroll to position [287, 0]
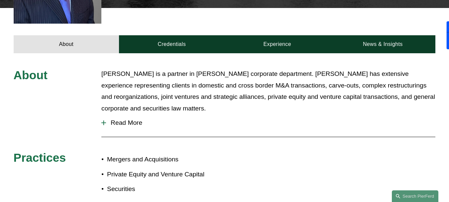
scroll to position [279, 0]
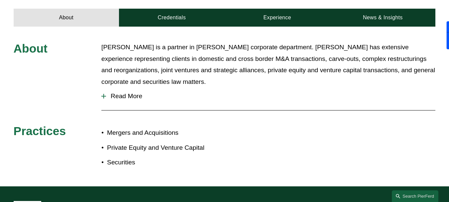
click at [123, 92] on button "Read More" at bounding box center [268, 95] width 334 height 17
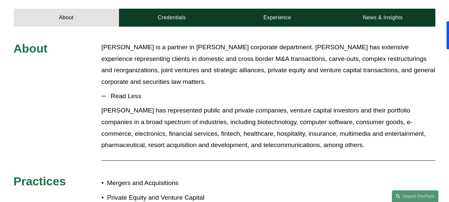
scroll to position [246, 0]
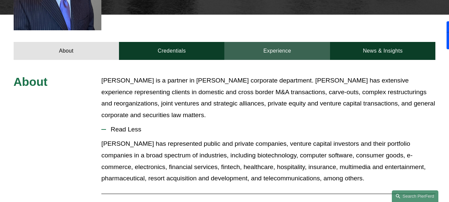
click at [290, 42] on link "Experience" at bounding box center [277, 51] width 106 height 18
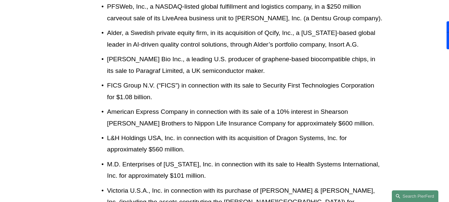
scroll to position [611, 0]
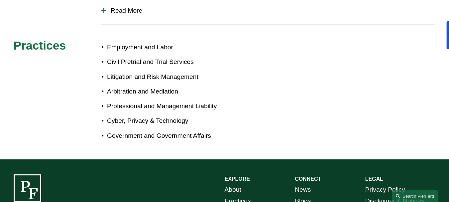
scroll to position [266, 0]
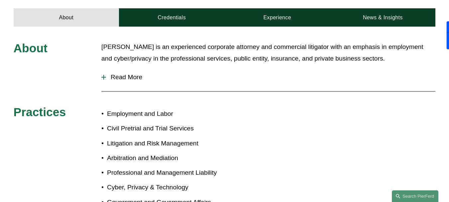
click at [131, 79] on span "Read More" at bounding box center [270, 76] width 329 height 7
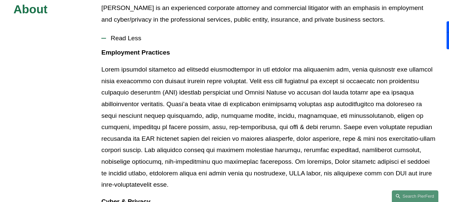
scroll to position [172, 0]
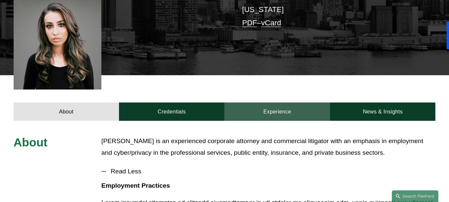
click at [286, 121] on link "Experience" at bounding box center [277, 111] width 106 height 18
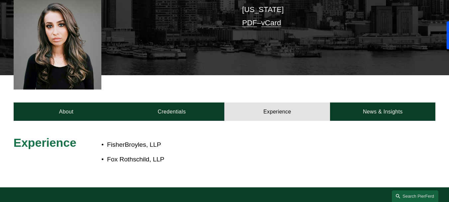
scroll to position [303, 0]
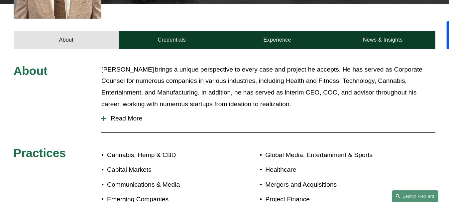
scroll to position [332, 0]
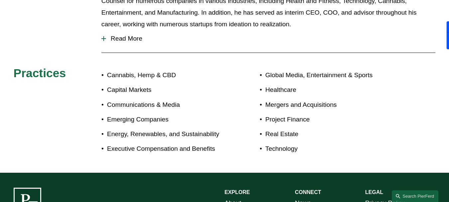
click at [117, 35] on span "Read More" at bounding box center [270, 38] width 329 height 7
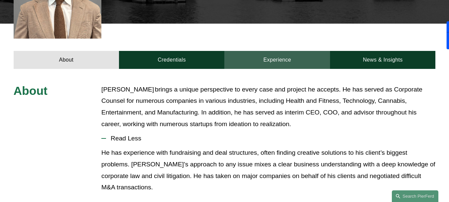
scroll to position [199, 0]
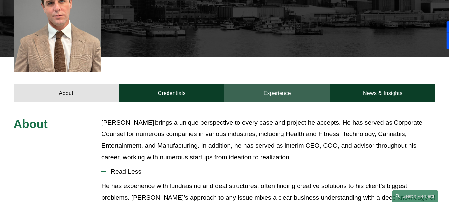
click at [278, 88] on link "Experience" at bounding box center [277, 93] width 106 height 18
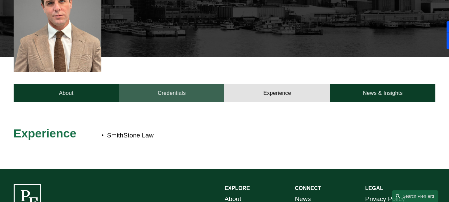
scroll to position [299, 0]
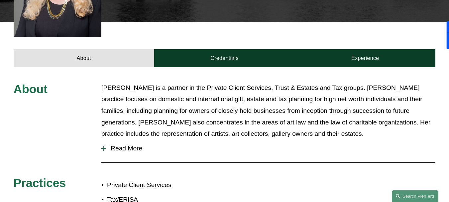
scroll to position [299, 0]
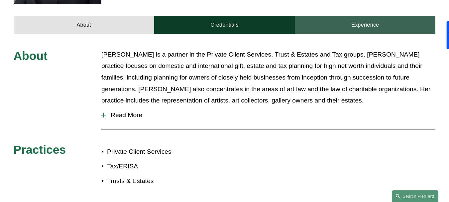
click at [346, 16] on link "Experience" at bounding box center [365, 25] width 140 height 18
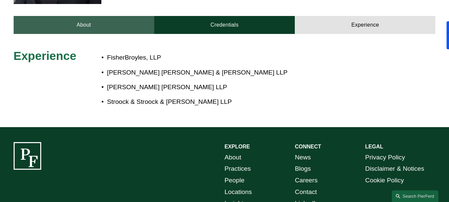
click at [102, 16] on link "About" at bounding box center [84, 25] width 140 height 18
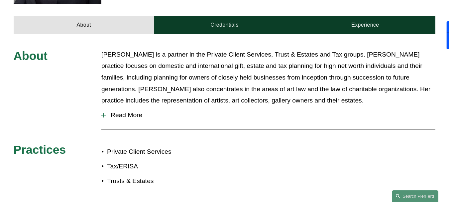
click at [121, 106] on button "Read More" at bounding box center [268, 114] width 334 height 17
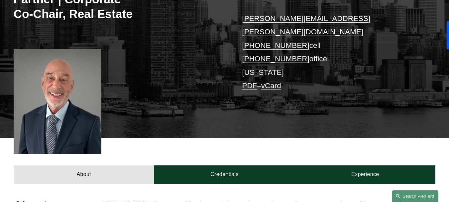
scroll to position [266, 0]
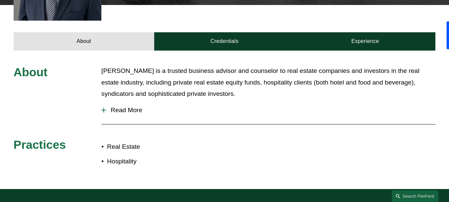
click at [130, 103] on button "Read More" at bounding box center [268, 109] width 334 height 17
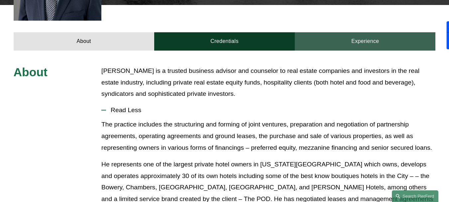
click at [367, 32] on link "Experience" at bounding box center [365, 41] width 140 height 18
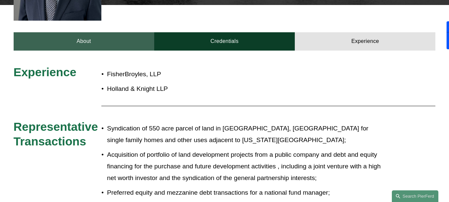
drag, startPoint x: 92, startPoint y: 36, endPoint x: 97, endPoint y: 34, distance: 5.9
click at [92, 35] on link "About" at bounding box center [84, 41] width 140 height 18
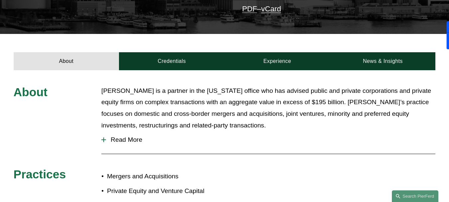
scroll to position [232, 0]
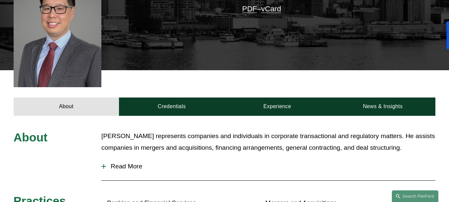
scroll to position [166, 0]
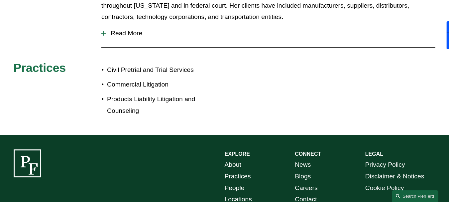
scroll to position [232, 0]
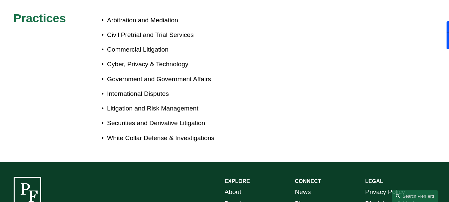
scroll to position [332, 0]
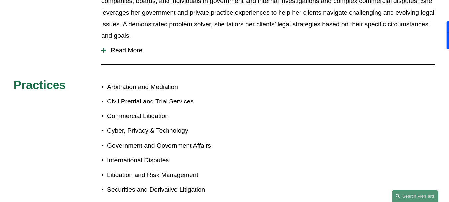
click at [124, 42] on button "Read More" at bounding box center [268, 50] width 334 height 17
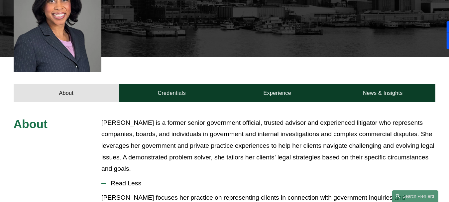
scroll to position [166, 0]
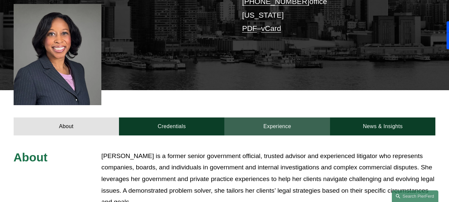
click at [282, 117] on link "Experience" at bounding box center [277, 126] width 106 height 18
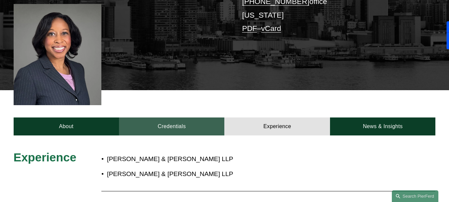
scroll to position [199, 0]
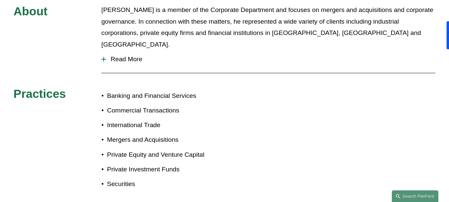
scroll to position [232, 0]
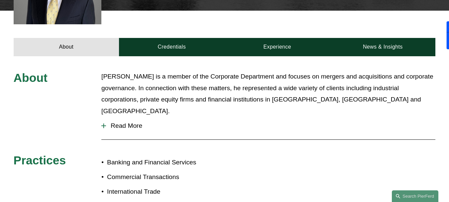
click at [133, 117] on button "Read More" at bounding box center [268, 125] width 334 height 17
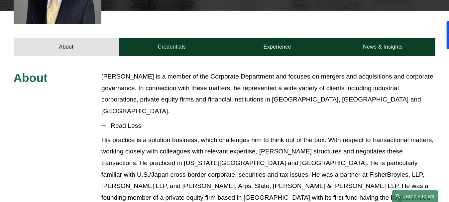
scroll to position [166, 0]
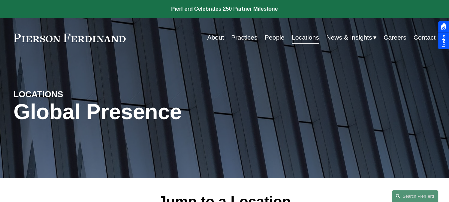
scroll to position [133, 0]
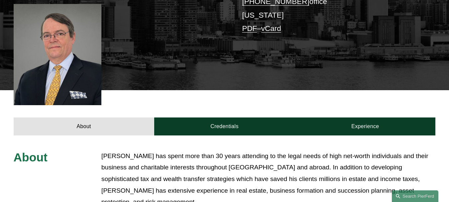
scroll to position [33, 0]
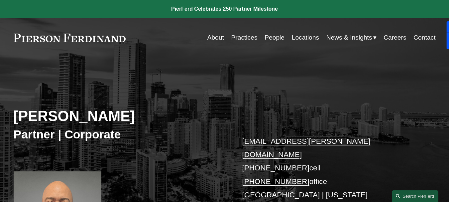
scroll to position [66, 0]
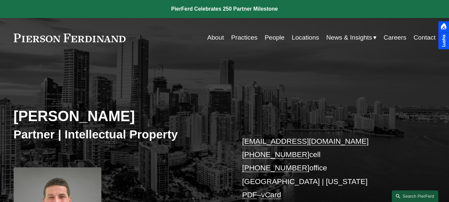
scroll to position [66, 0]
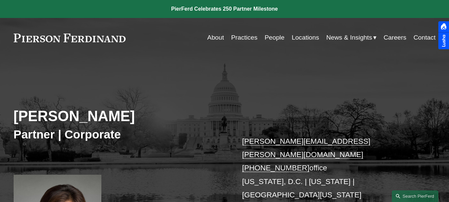
scroll to position [66, 0]
